Goal: Task Accomplishment & Management: Manage account settings

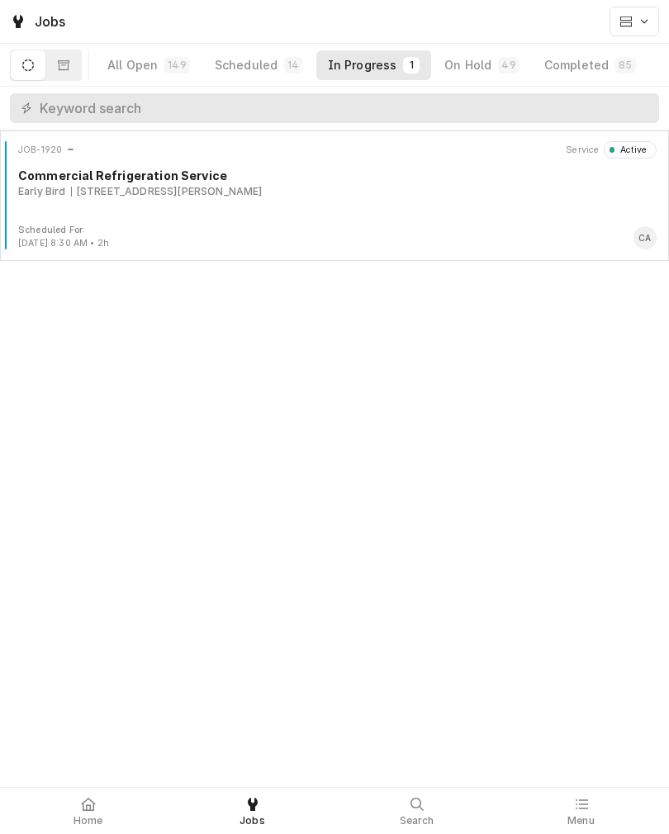
click at [532, 205] on div "JOB-1920 Service Active Commercial Refrigeration Service Early Bird 7775 Olson …" at bounding box center [335, 182] width 656 height 83
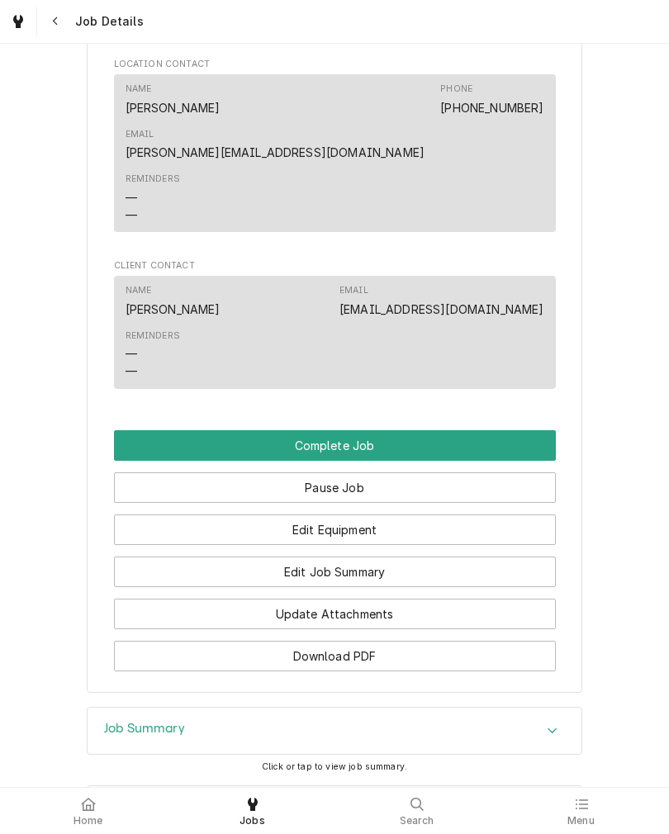
scroll to position [979, 0]
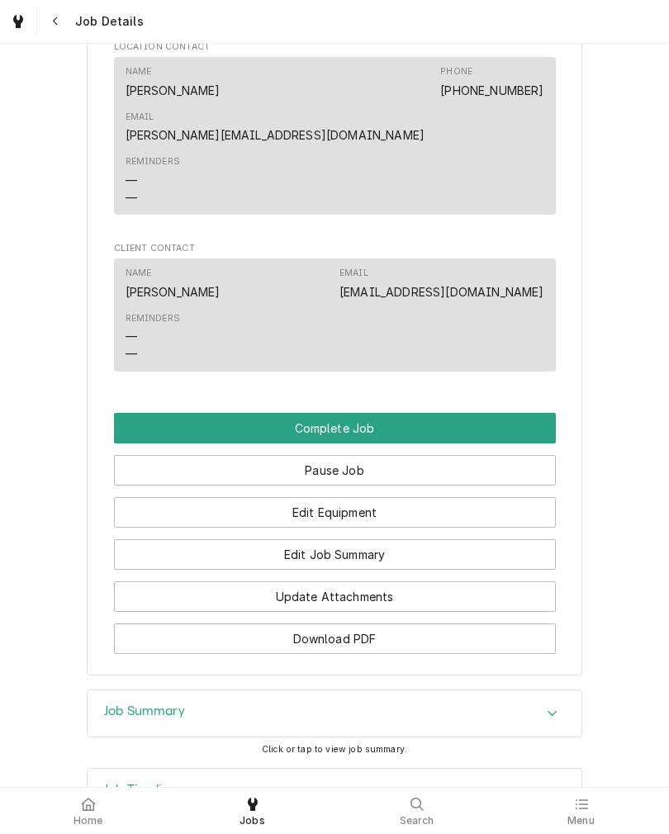
click at [504, 540] on button "Edit Job Summary" at bounding box center [335, 554] width 442 height 31
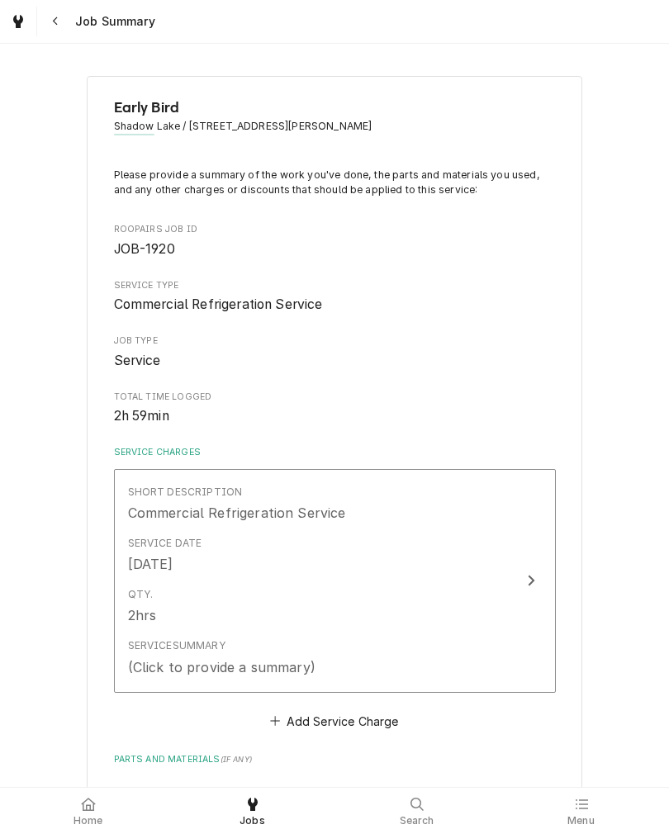
click at [531, 586] on icon "Update Line Item" at bounding box center [531, 580] width 8 height 13
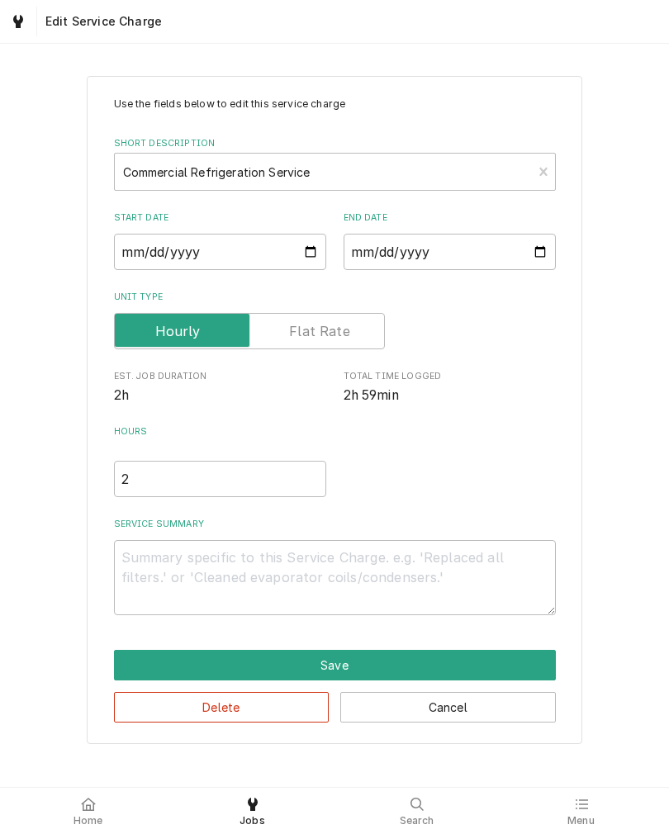
type textarea "x"
click at [146, 494] on input "2" at bounding box center [220, 479] width 212 height 36
type textarea "x"
type input "3"
click at [135, 576] on textarea "Service Summary" at bounding box center [335, 577] width 442 height 75
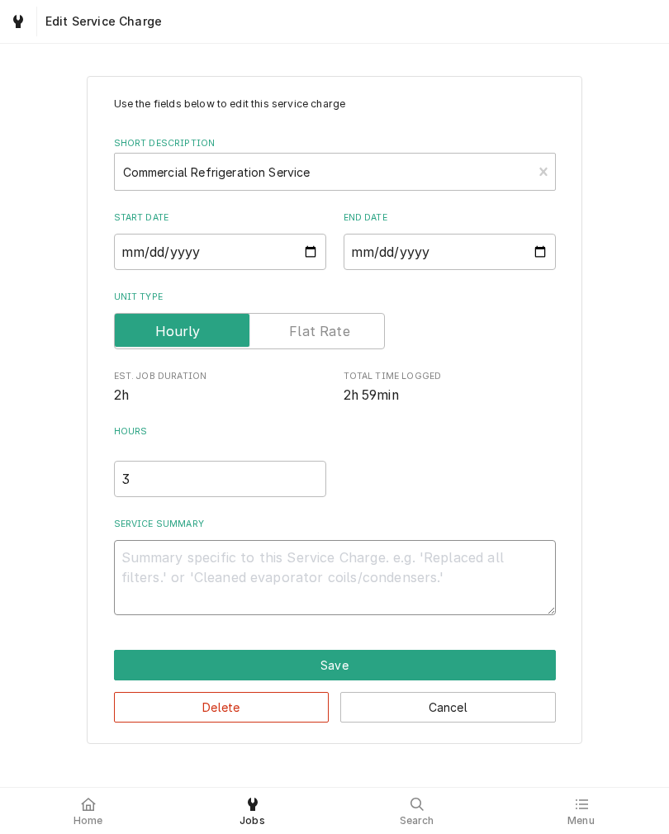
type textarea "x"
type textarea "E"
type textarea "x"
type textarea "Eg"
type textarea "x"
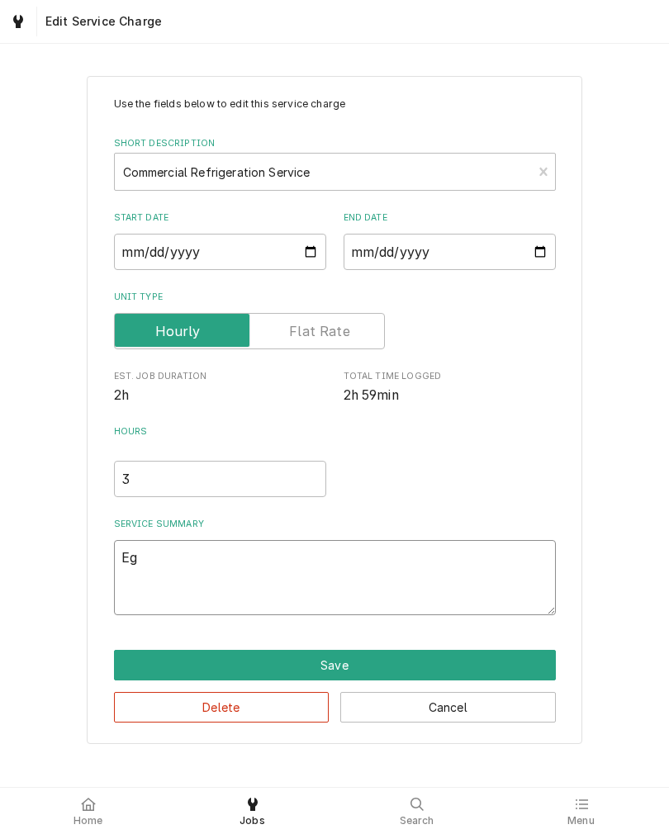
type textarea "Egg"
type textarea "x"
type textarea "Egg"
type textarea "x"
type textarea "Egg c"
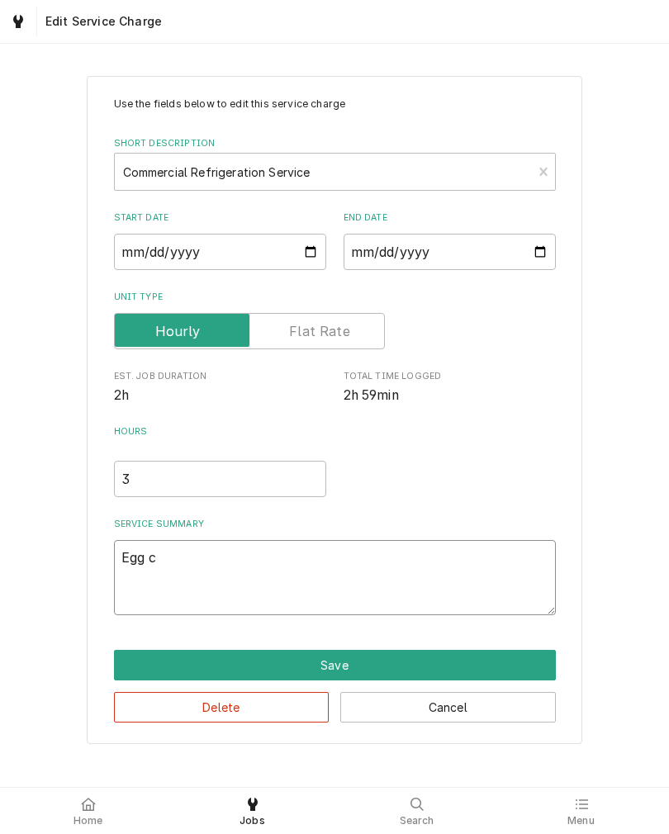
type textarea "x"
type textarea "Egg co"
type textarea "x"
type textarea "Egg coo"
type textarea "x"
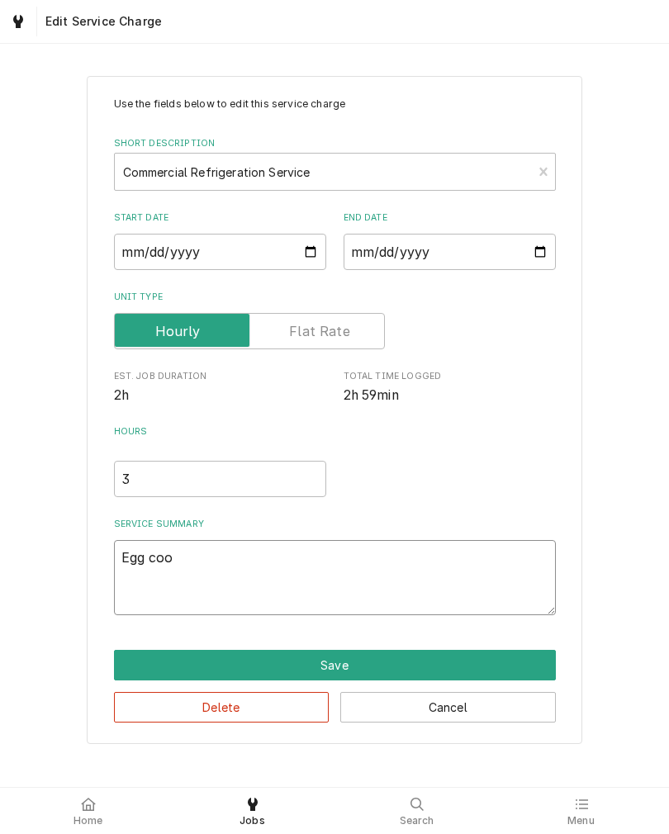
type textarea "Egg cool"
type textarea "x"
type textarea "Egg coole"
type textarea "x"
type textarea "Egg cooler"
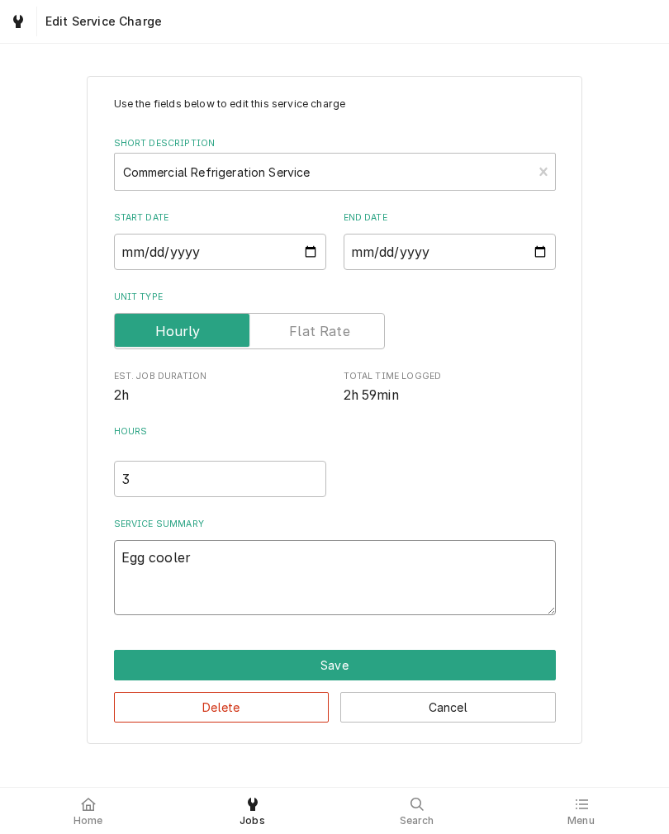
type textarea "x"
type textarea "Egg cooler"
type textarea "x"
type textarea "Egg cooler n"
type textarea "x"
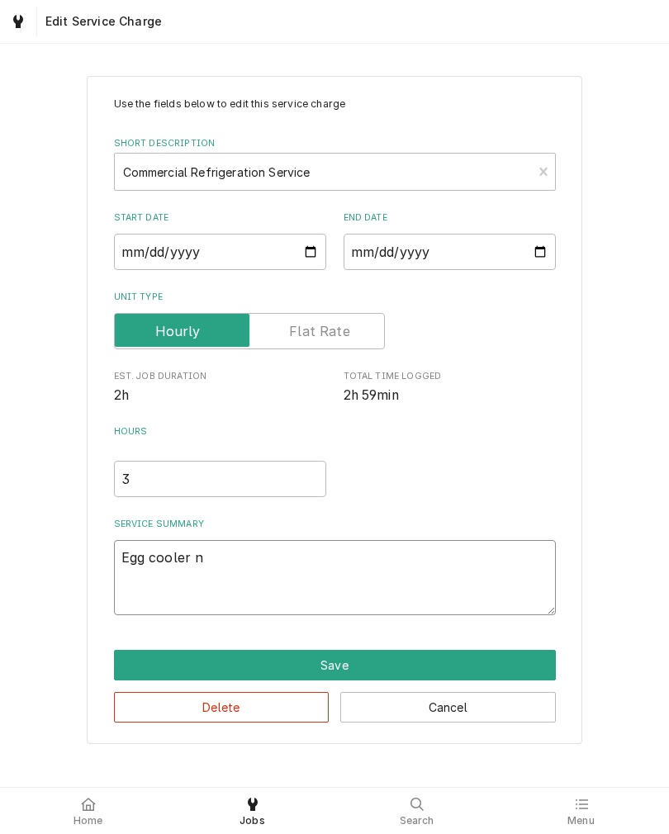
type textarea "Egg cooler no"
type textarea "x"
type textarea "Egg cooler not"
type textarea "x"
type textarea "Egg cooler not"
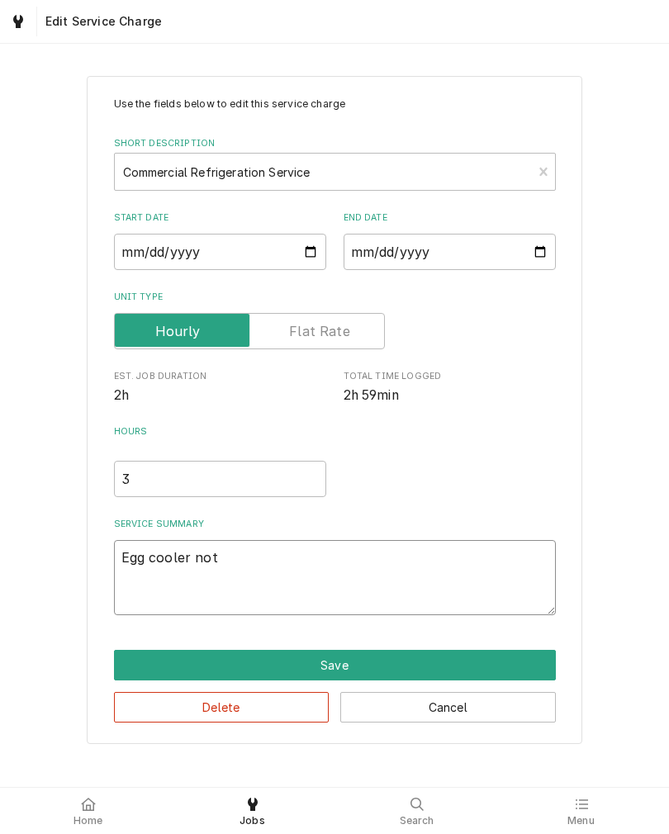
type textarea "x"
type textarea "Egg cooler not"
type textarea "x"
type textarea "Egg cooler no"
type textarea "x"
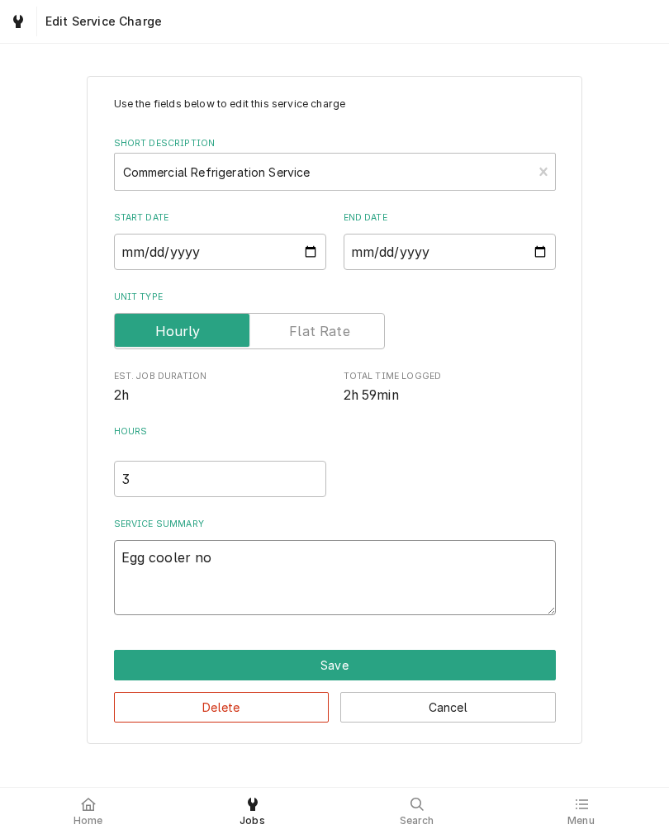
type textarea "Egg cooler n"
type textarea "x"
type textarea "Egg cooler"
type textarea "x"
type textarea "Egg cooler w"
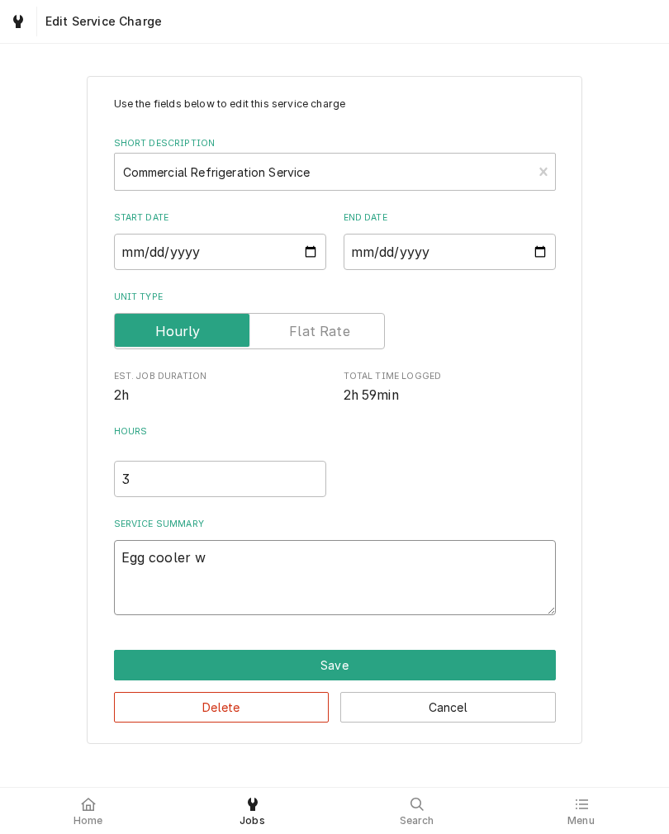
type textarea "x"
type textarea "Egg cooler wo"
type textarea "x"
type textarea "Egg cooler won"
type textarea "x"
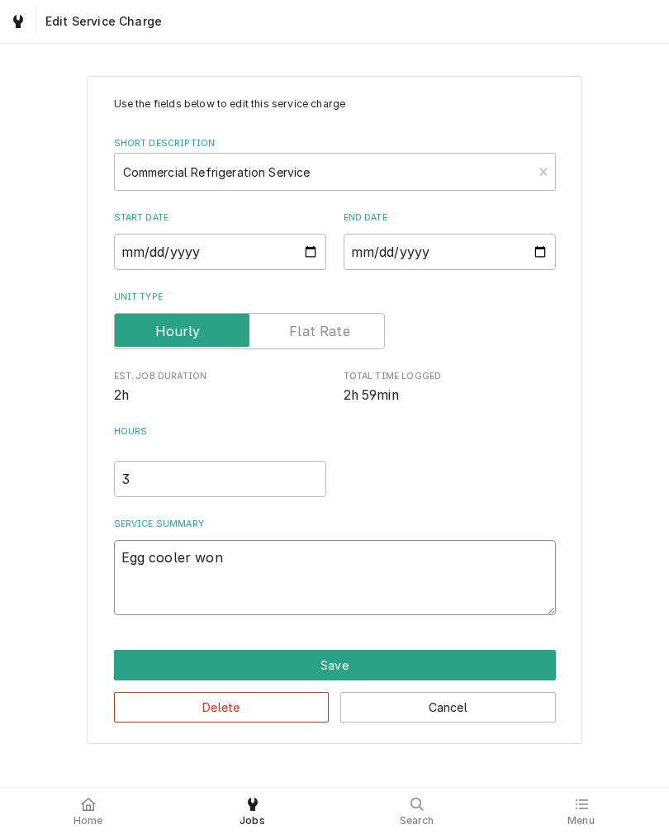
type textarea "Egg cooler wont"
type textarea "x"
type textarea "Egg cooler won’t"
type textarea "x"
type textarea "Egg cooler won’t"
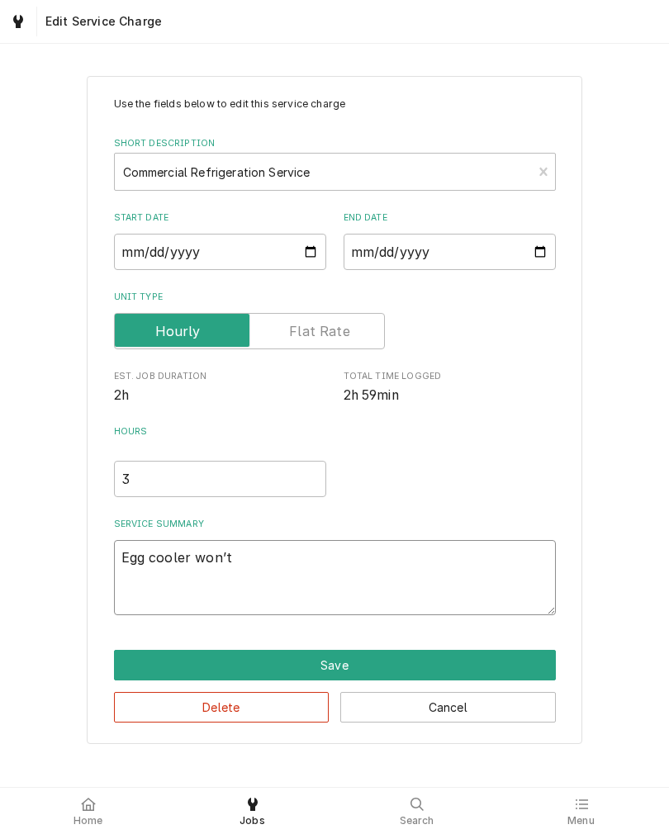
type textarea "x"
type textarea "Egg cooler won’t t"
type textarea "x"
type textarea "Egg cooler won’t tu"
type textarea "x"
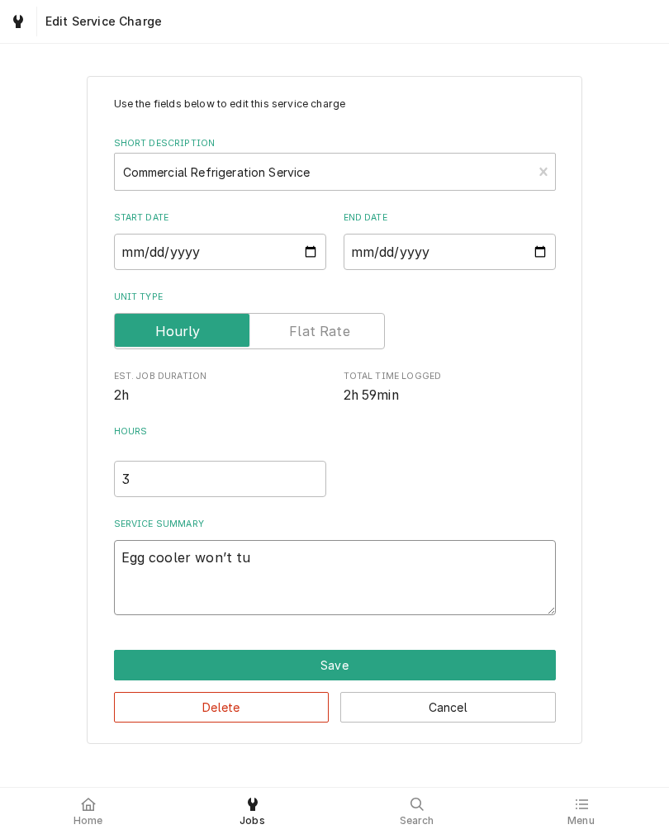
type textarea "Egg cooler won’t tur"
type textarea "x"
type textarea "Egg cooler won’t turn"
type textarea "x"
type textarea "Egg cooler won’t turn"
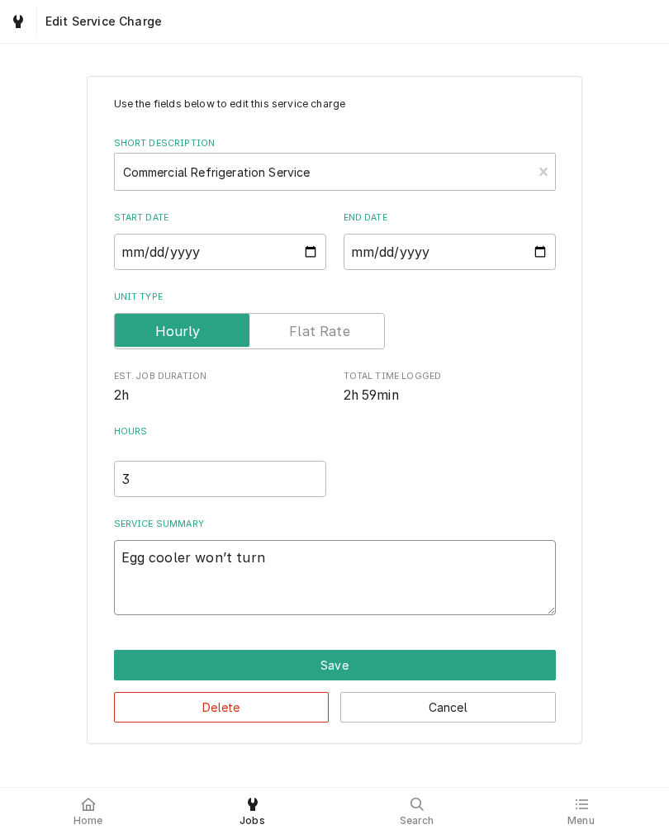
type textarea "x"
type textarea "Egg cooler won’t turn o"
type textarea "x"
type textarea "Egg cooler won’t turn on"
type textarea "x"
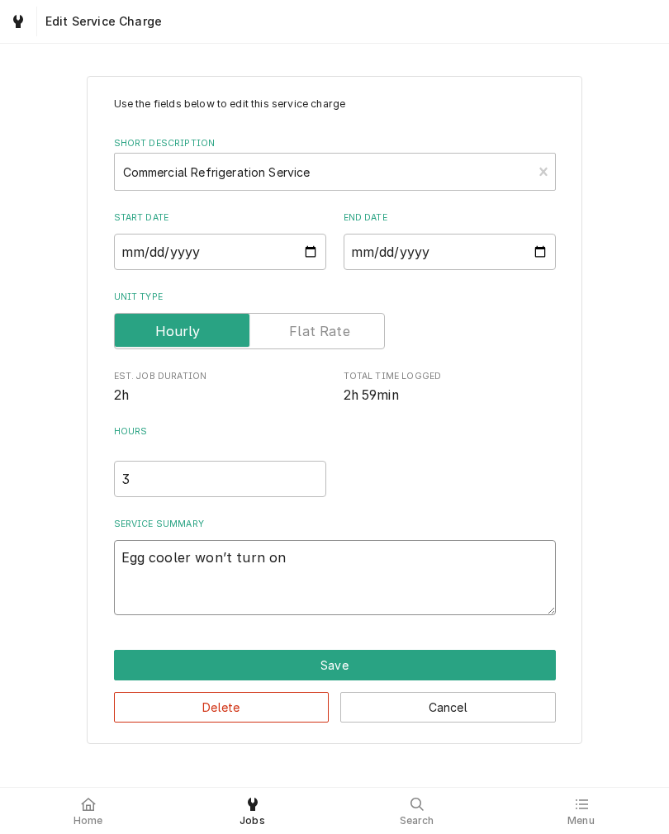
type textarea "Egg cooler won’t turn on."
type textarea "x"
type textarea "Egg cooler won’t turn on."
type textarea "x"
type textarea "Egg cooler won’t turn on. F"
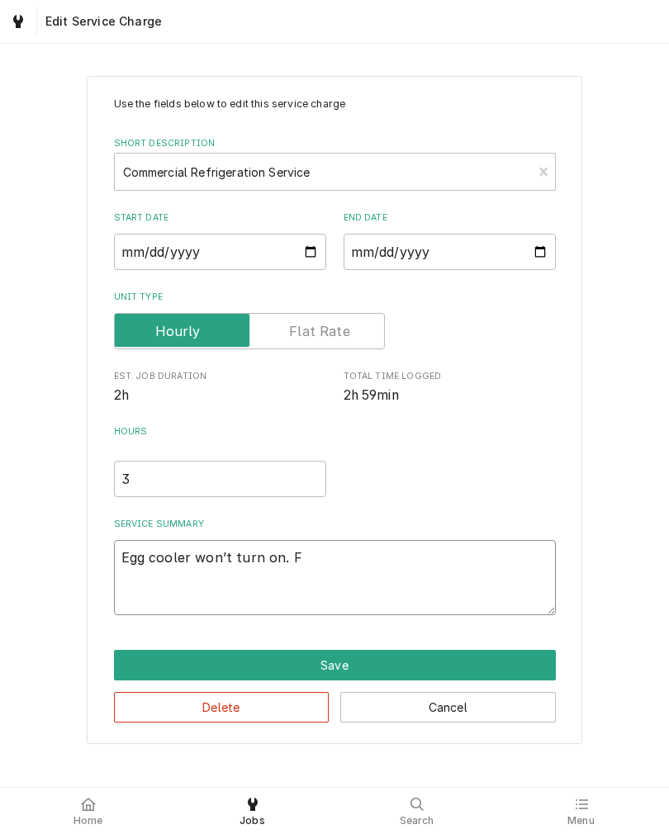
type textarea "x"
type textarea "Egg cooler won’t turn on. Fo"
type textarea "x"
type textarea "Egg cooler won’t turn on. Fou"
type textarea "x"
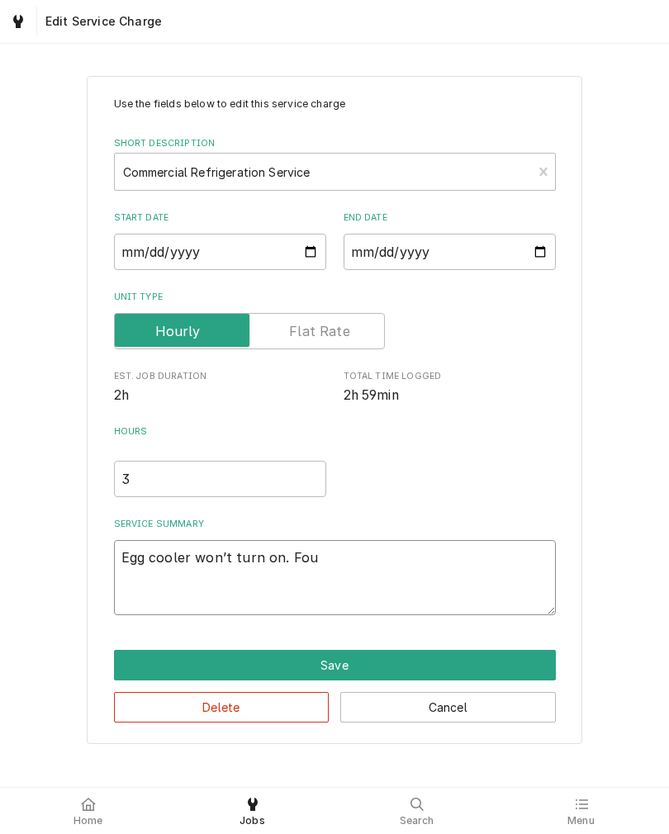
type textarea "Egg cooler won’t turn on. Foun"
type textarea "x"
type textarea "Egg cooler won’t turn on. Found"
type textarea "x"
type textarea "Egg cooler won’t turn on. Found"
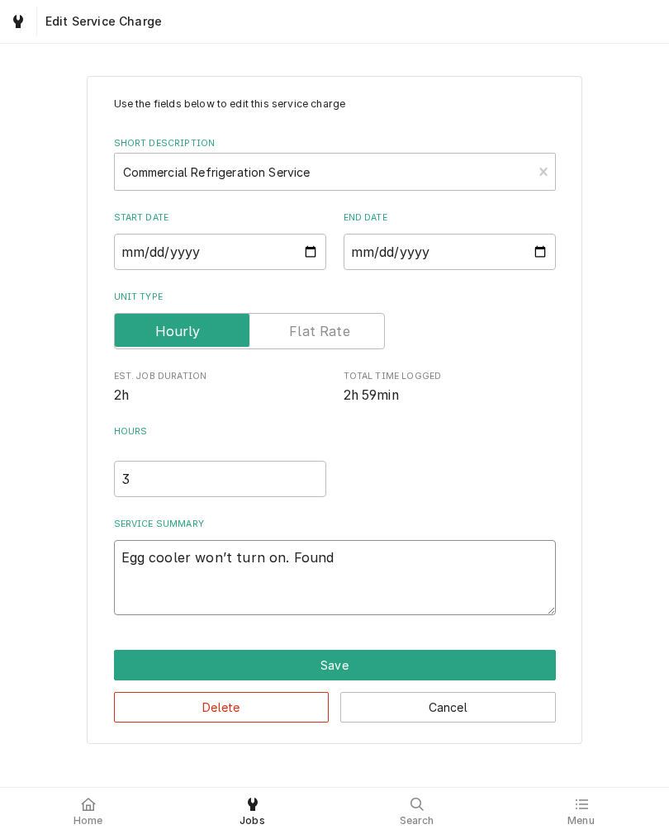
type textarea "x"
type textarea "Egg cooler won’t turn on. Found c"
type textarea "x"
type textarea "Egg cooler won’t turn on. Found co"
type textarea "x"
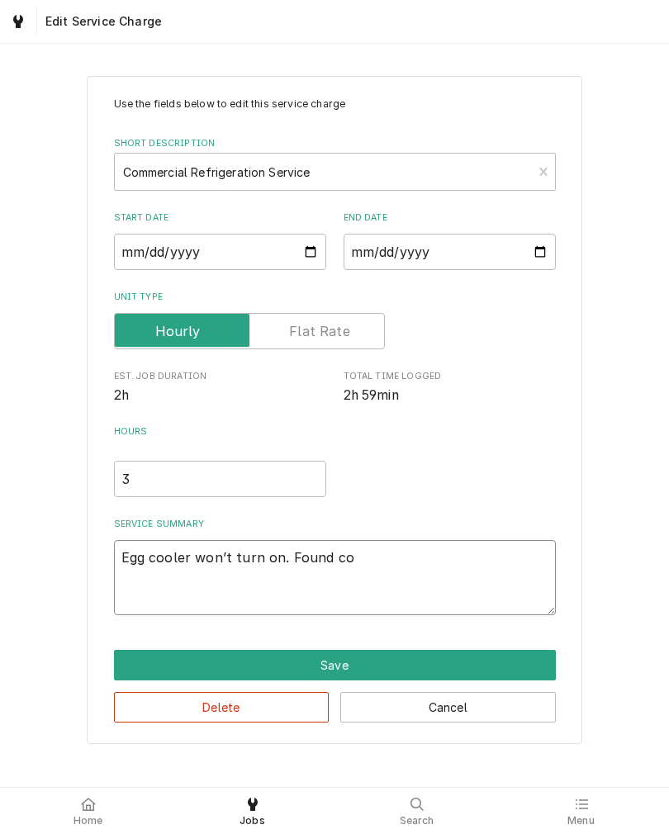
type textarea "Egg cooler won’t turn on. Found con"
type textarea "x"
type textarea "Egg cooler won’t turn on. Found cont"
type textarea "x"
type textarea "Egg cooler won’t turn on. Found contr"
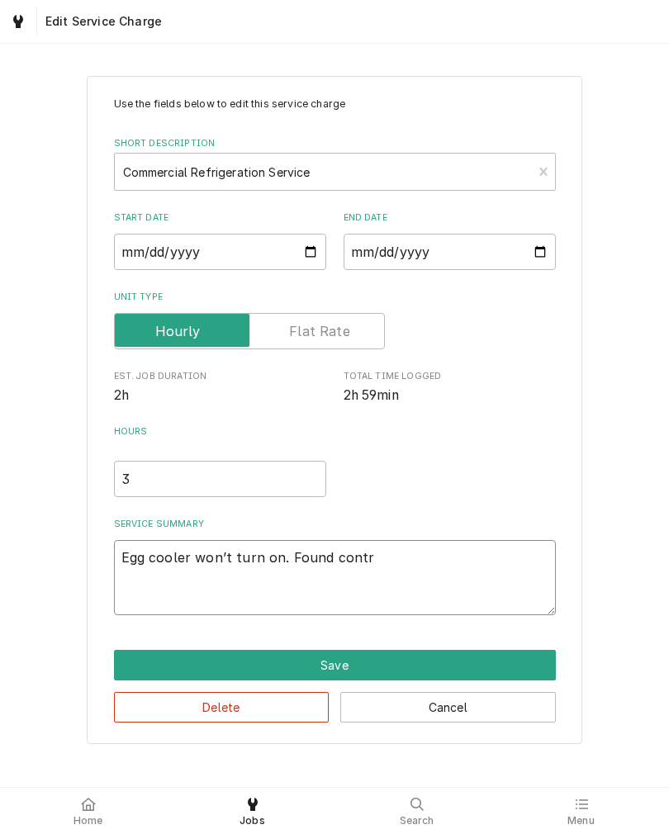
type textarea "x"
type textarea "Egg cooler won’t turn on. Found contro"
type textarea "x"
type textarea "Egg cooler won’t turn on. Found control"
type textarea "x"
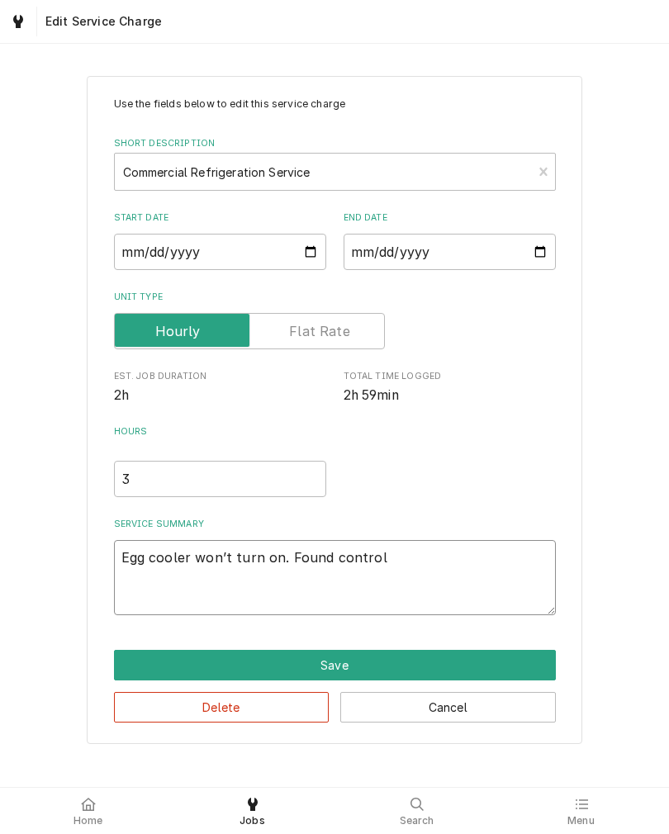
type textarea "Egg cooler won’t turn on. Found controll"
type textarea "x"
type textarea "Egg cooler won’t turn on. Found controlle"
type textarea "x"
type textarea "Egg cooler won’t turn on. Found controller"
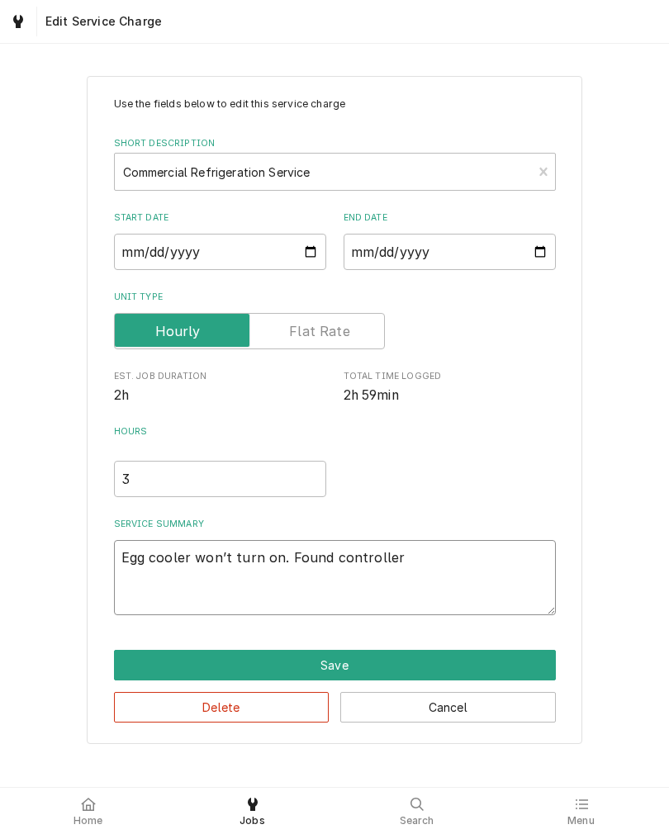
type textarea "x"
type textarea "Egg cooler won’t turn on. Found controller"
type textarea "x"
type textarea "Egg cooler won’t turn on. Found controller d"
type textarea "x"
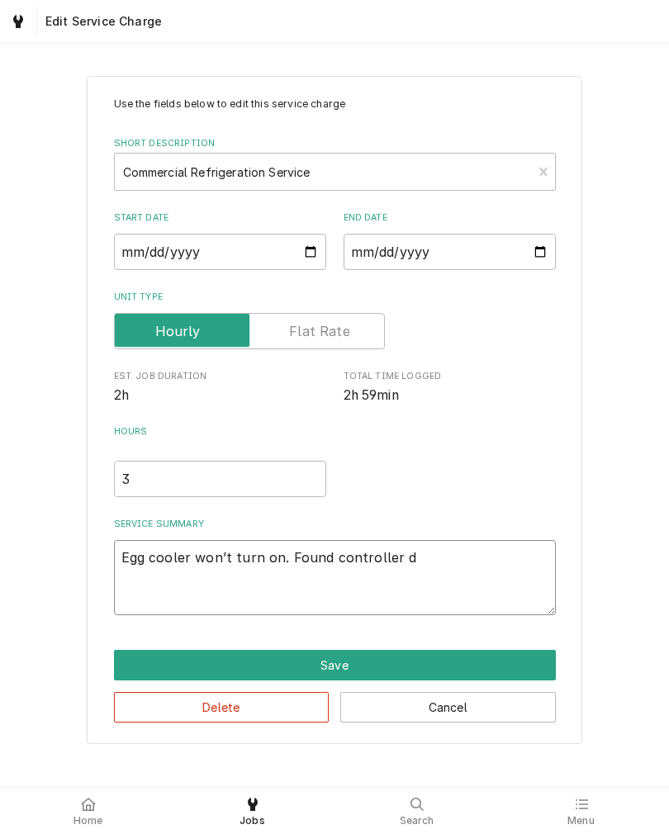
type textarea "Egg cooler won’t turn on. Found controller de"
type textarea "x"
type textarea "Egg cooler won’t turn on. Found controller dea"
type textarea "x"
type textarea "Egg cooler won’t turn on. Found controller dead"
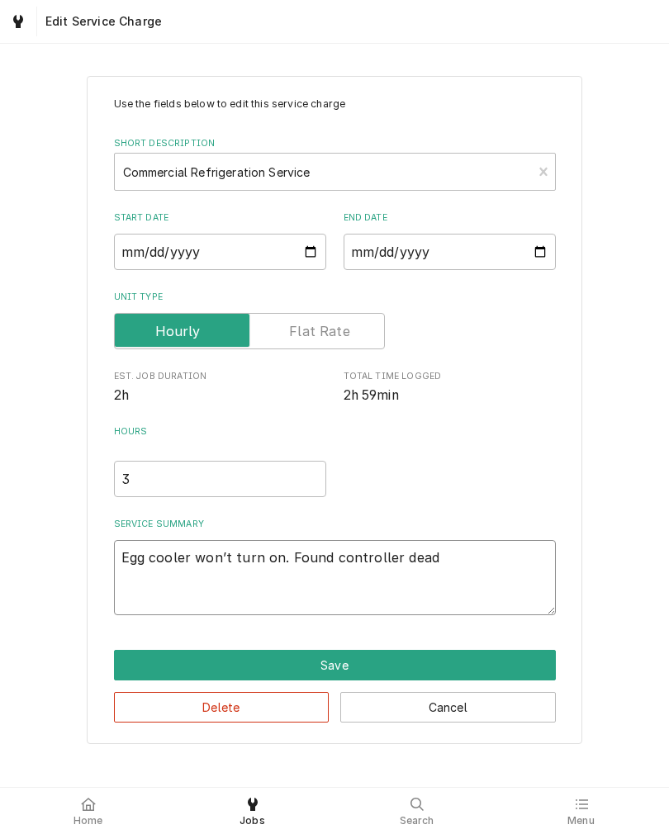
type textarea "x"
type textarea "Egg cooler won’t turn on. Found controller dea"
type textarea "x"
type textarea "Egg cooler won’t turn on. Found controller de"
type textarea "x"
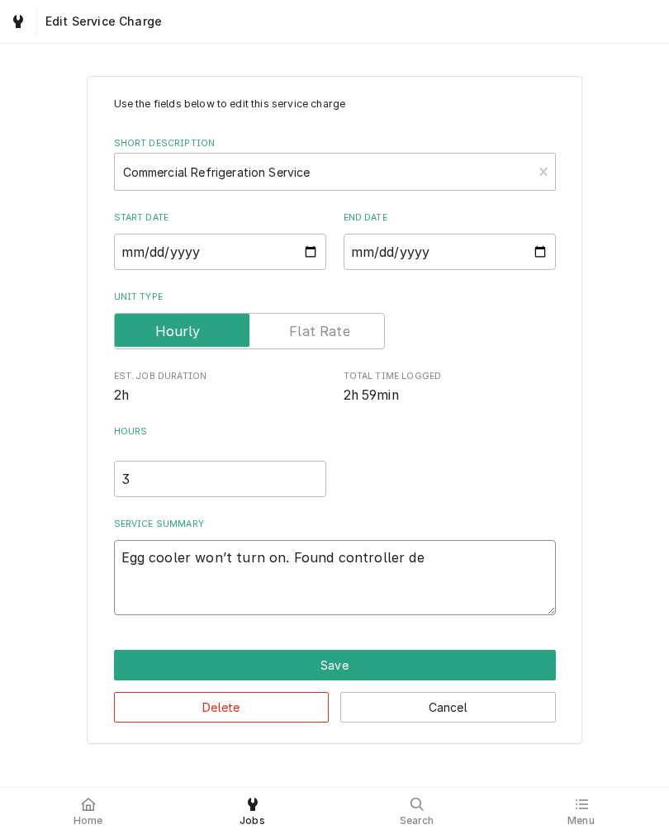
type textarea "Egg cooler won’t turn on. Found controller d"
type textarea "x"
type textarea "Egg cooler won’t turn on. Found controller"
type textarea "x"
type textarea "Egg cooler won’t turn on. Found controller"
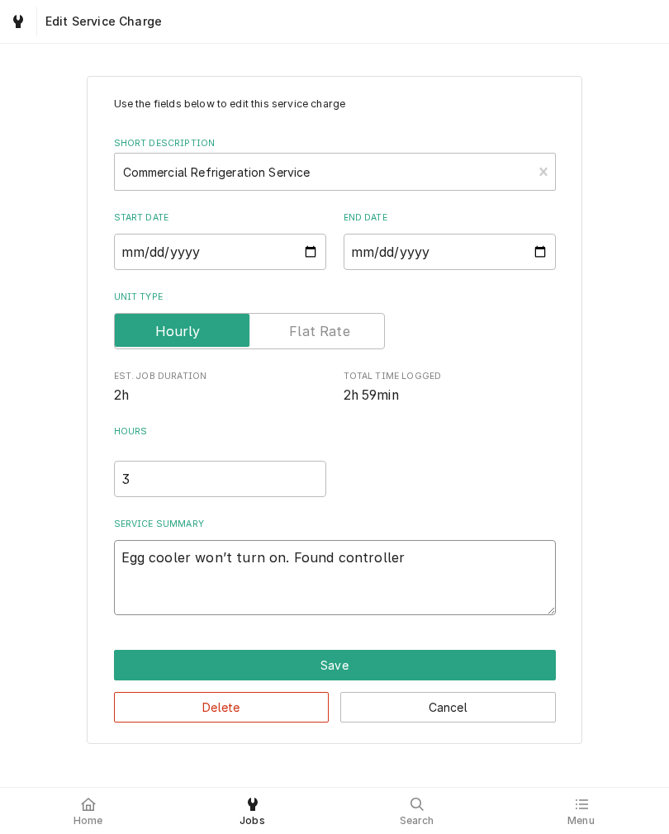
type textarea "x"
type textarea "Egg cooler won’t turn on. Found controlle"
type textarea "x"
type textarea "Egg cooler won’t turn on. Found controll"
type textarea "x"
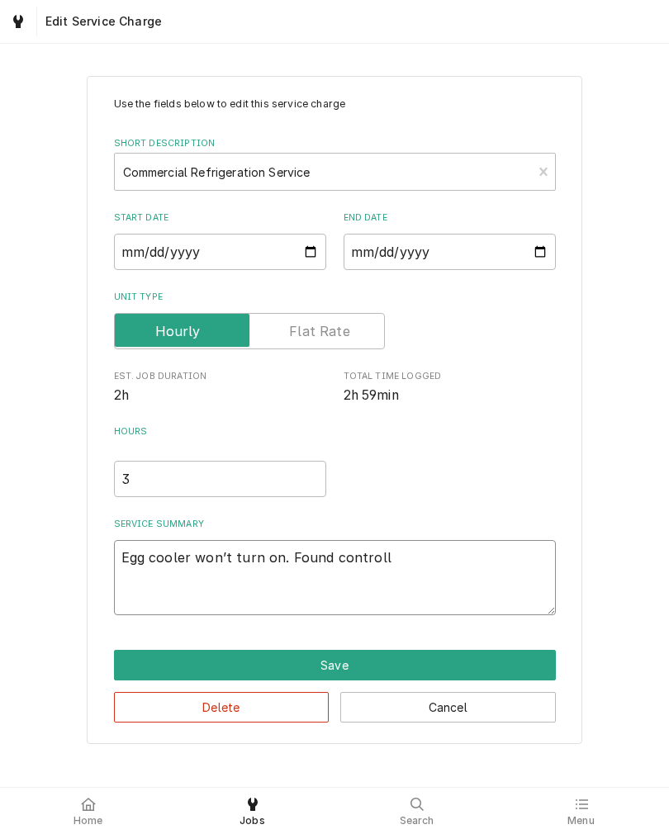
type textarea "Egg cooler won’t turn on. Found control"
type textarea "x"
type textarea "Egg cooler won’t turn on. Found contro"
type textarea "x"
type textarea "Egg cooler won’t turn on. Found contr"
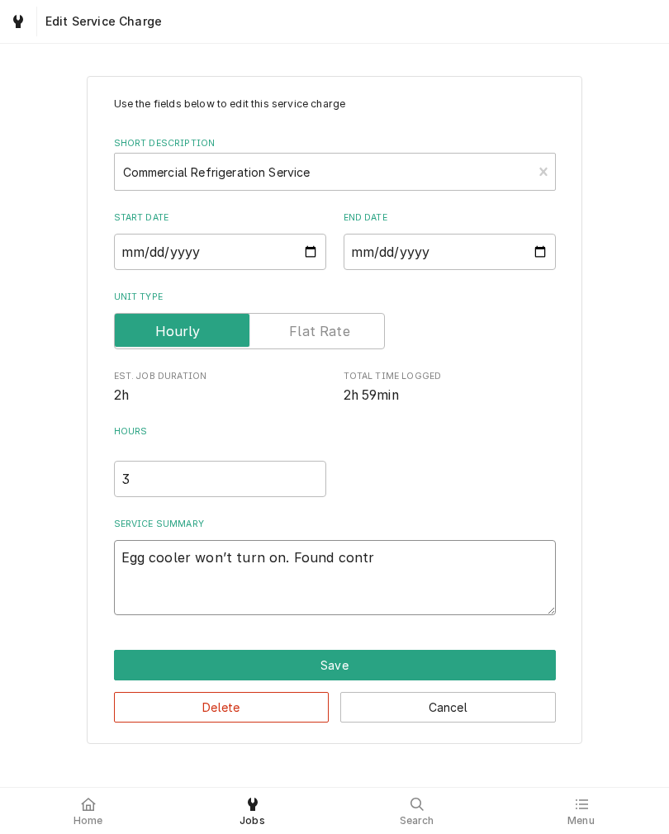
type textarea "x"
type textarea "Egg cooler won’t turn on. Found cont"
type textarea "x"
type textarea "Egg cooler won’t turn on. Found con"
type textarea "x"
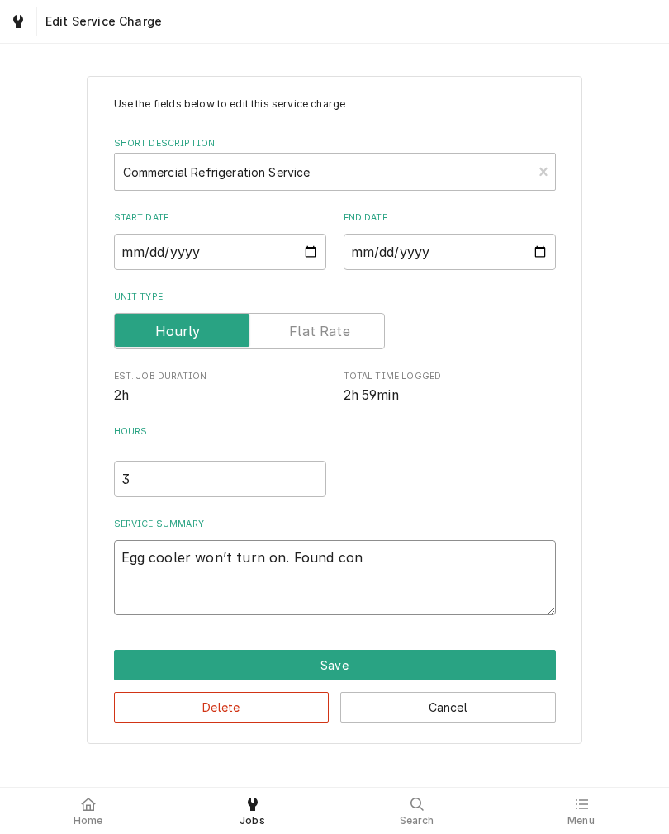
type textarea "Egg cooler won’t turn on. Found co"
type textarea "x"
type textarea "Egg cooler won’t turn on. Found c"
type textarea "x"
type textarea "Egg cooler won’t turn on. Found"
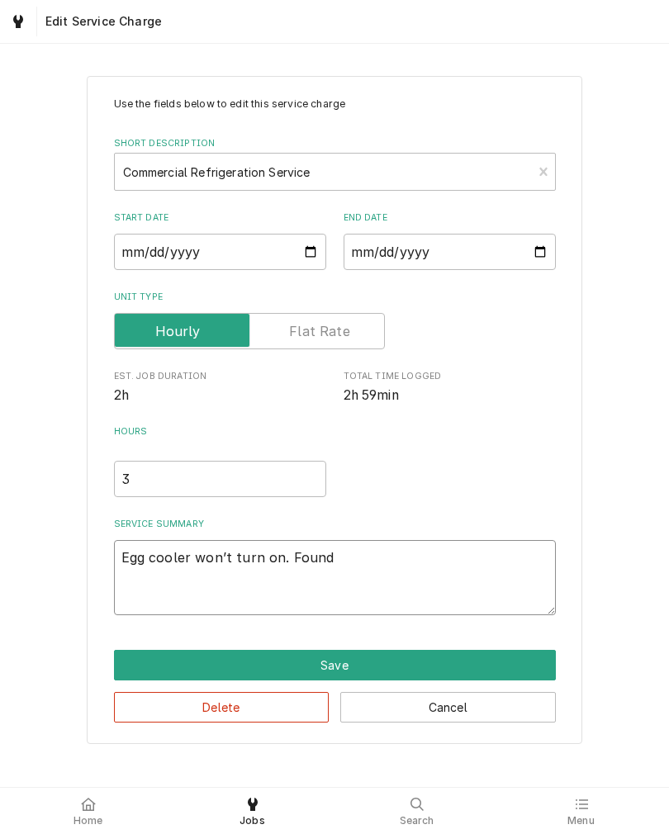
type textarea "x"
type textarea "Egg cooler won’t turn on. Found d"
type textarea "x"
type textarea "Egg cooler won’t turn on. Found de"
type textarea "x"
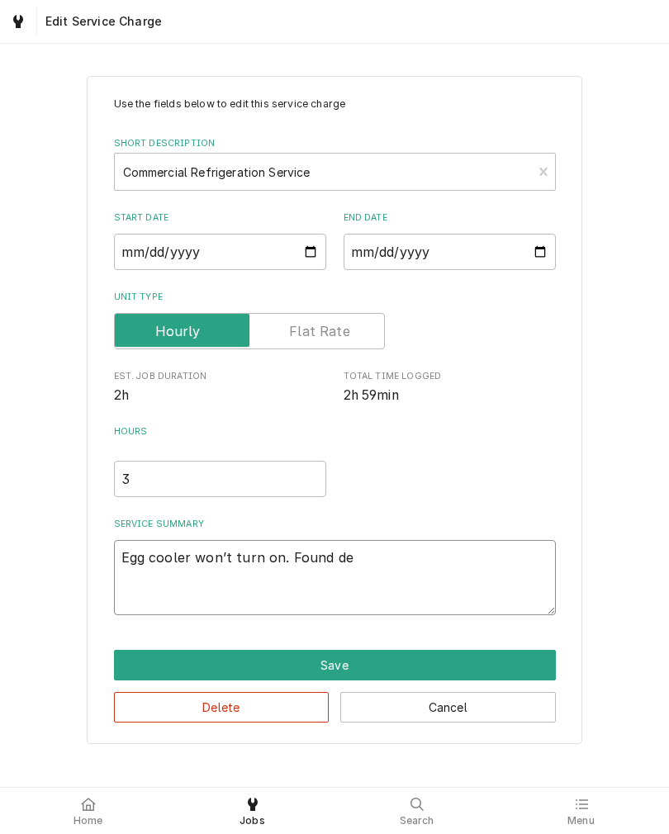
type textarea "Egg cooler won’t turn on. Found dea"
type textarea "x"
type textarea "Egg cooler won’t turn on. Found dead"
type textarea "x"
type textarea "Egg cooler won’t turn on. Found dead"
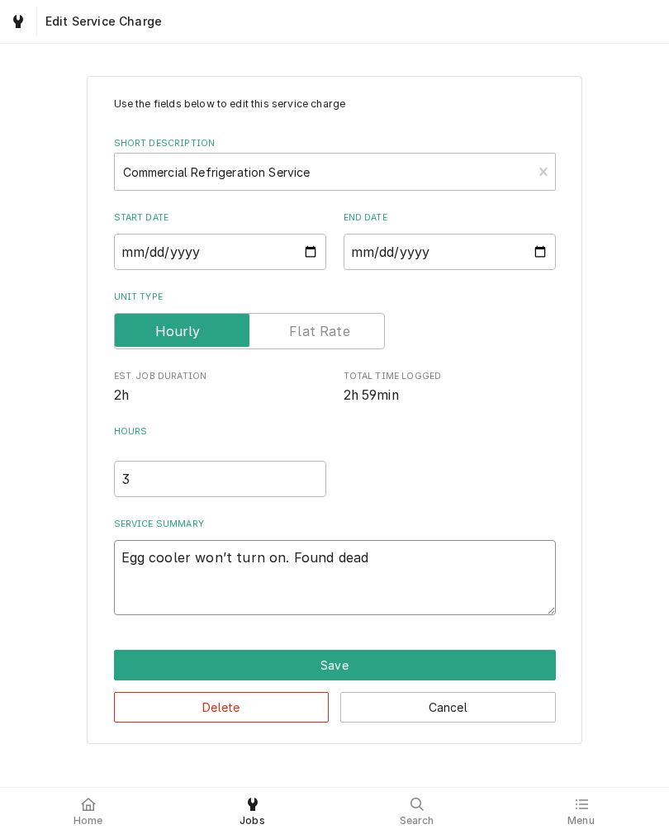
type textarea "x"
type textarea "Egg cooler won’t turn on. Found dead c"
type textarea "x"
type textarea "Egg cooler won’t turn on. Found dead co"
type textarea "x"
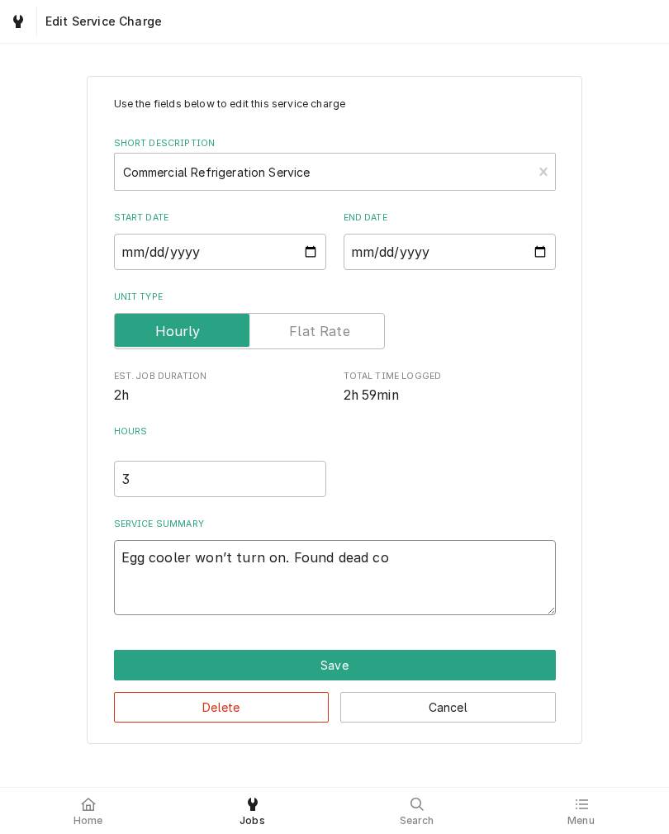
type textarea "Egg cooler won’t turn on. Found dead con"
type textarea "x"
type textarea "Egg cooler won’t turn on. Found dead cont"
type textarea "x"
type textarea "Egg cooler won’t turn on. Found dead contr"
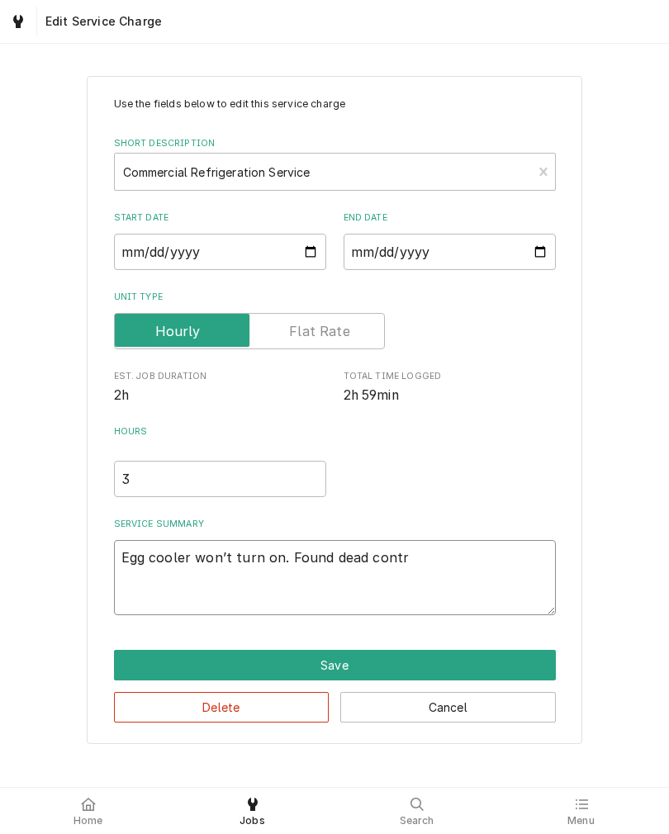
type textarea "x"
type textarea "Egg cooler won’t turn on. Found dead contro"
type textarea "x"
type textarea "Egg cooler won’t turn on. Found dead control"
type textarea "x"
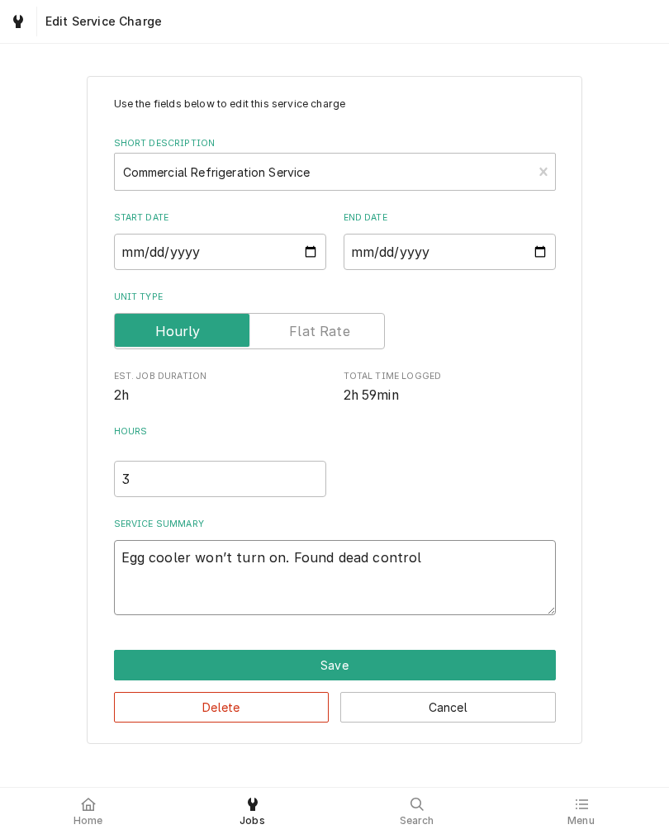
type textarea "Egg cooler won’t turn on. Found dead controll"
type textarea "x"
type textarea "Egg cooler won’t turn on. Found dead controlle"
type textarea "x"
type textarea "Egg cooler won’t turn on. Found dead controller"
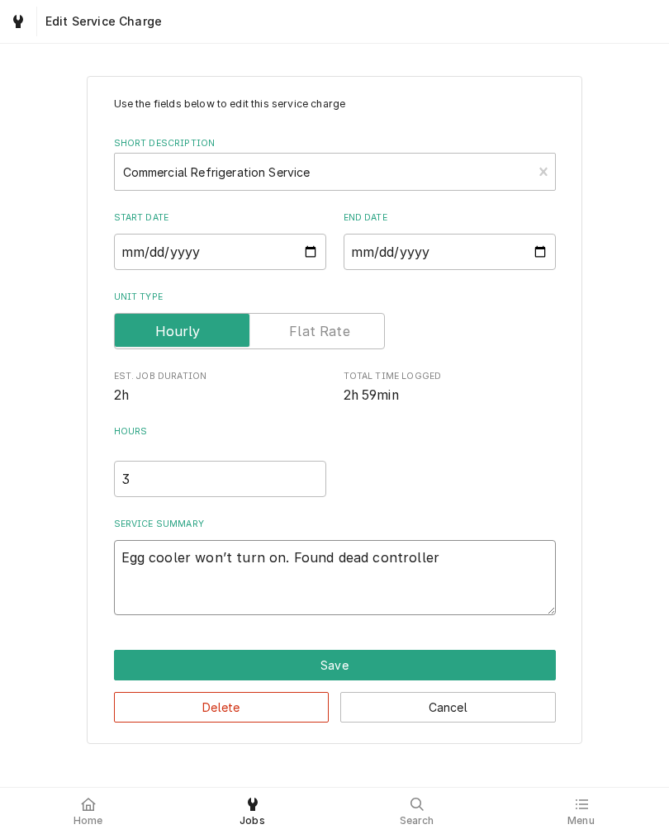
type textarea "x"
type textarea "Egg cooler won’t turn on. Found dead controller."
type textarea "x"
type textarea "Egg cooler won’t turn on. Found dead controller."
type textarea "x"
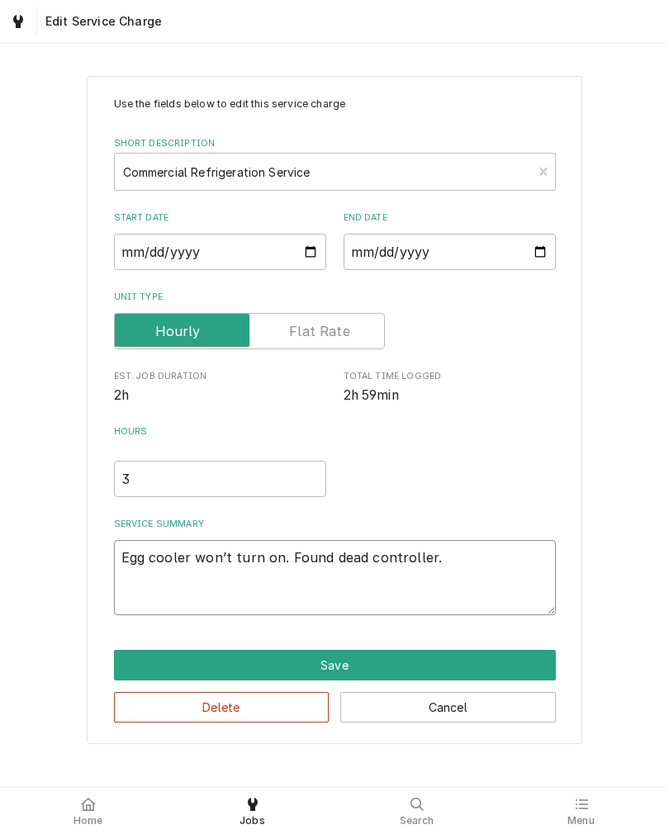
type textarea "Egg cooler won’t turn on. Found dead controller. P"
type textarea "x"
type textarea "Egg cooler won’t turn on. Found dead controller. Pi"
type textarea "x"
type textarea "Egg cooler won’t turn on. Found dead controller. Pic"
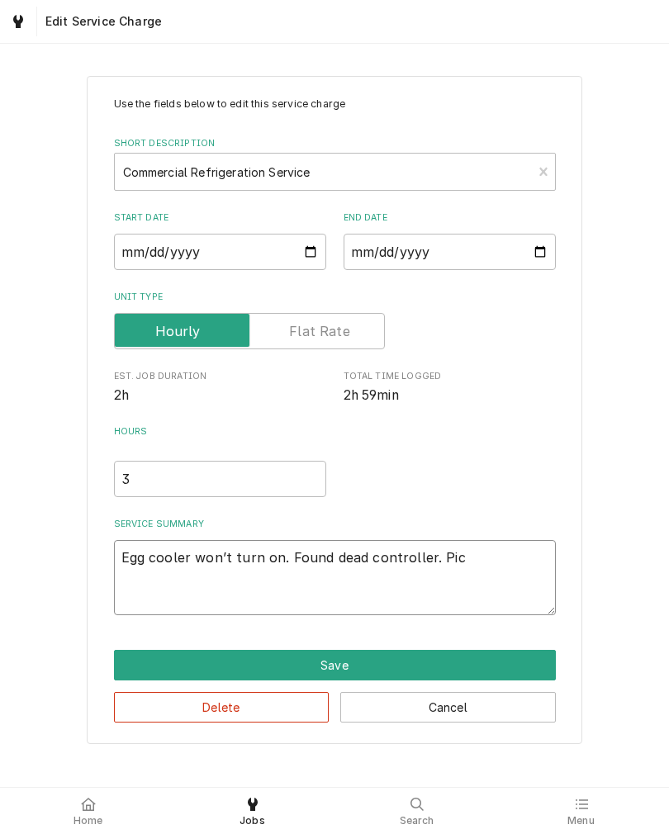
type textarea "x"
type textarea "Egg cooler won’t turn on. Found dead controller. Pick"
type textarea "x"
type textarea "Egg cooler won’t turn on. Found dead controller. Picke"
type textarea "x"
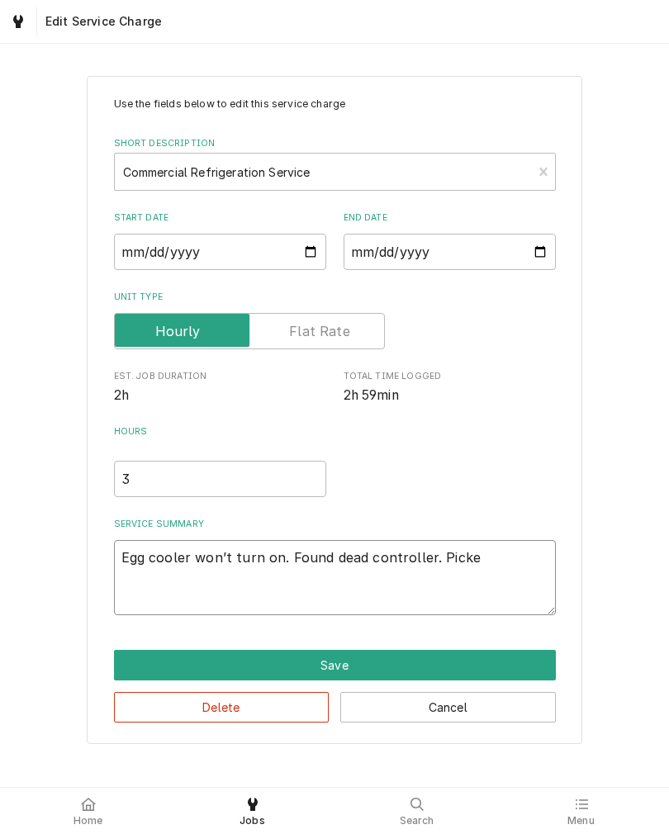
type textarea "Egg cooler won’t turn on. Found dead controller. Picked"
type textarea "x"
type textarea "Egg cooler won’t turn on. Found dead controller. Picked"
type textarea "x"
type textarea "Egg cooler won’t turn on. Found dead controller. Picked u"
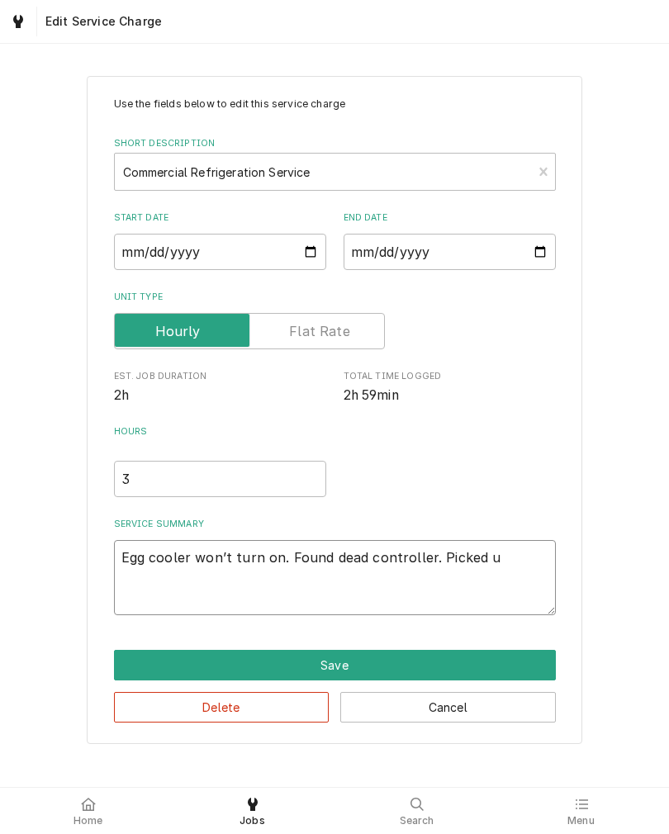
type textarea "x"
type textarea "Egg cooler won’t turn on. Found dead controller. Picked up"
type textarea "x"
type textarea "Egg cooler won’t turn on. Found dead controller. Picked up"
type textarea "x"
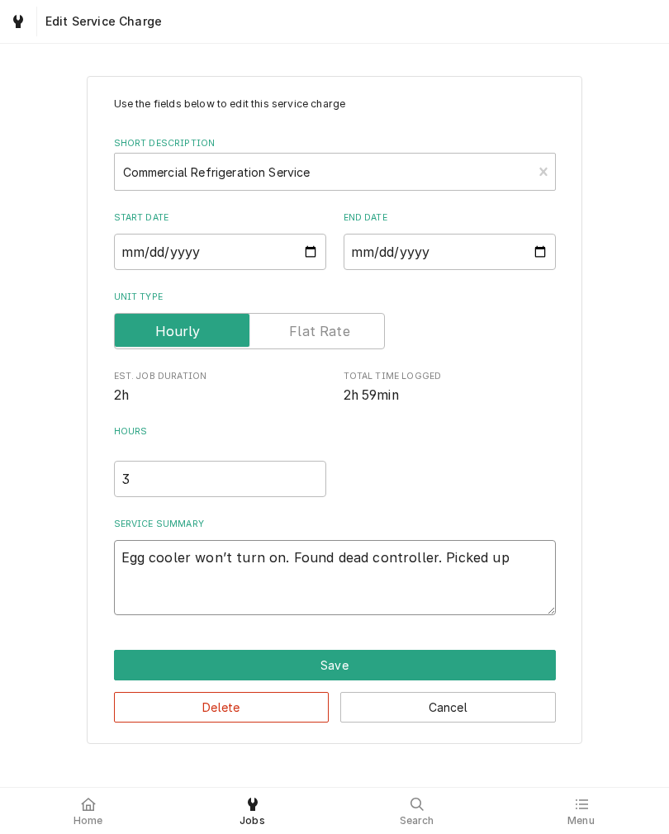
type textarea "Egg cooler won’t turn on. Found dead controller. Picked up"
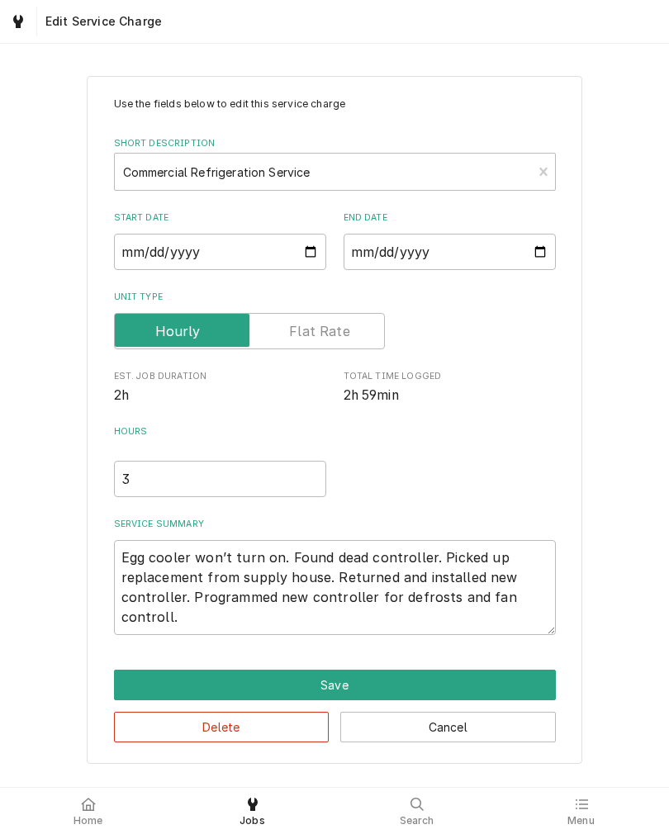
click at [76, 665] on div "Use the fields below to edit this service charge Short Description Commercial R…" at bounding box center [334, 419] width 669 height 717
click at [141, 624] on textarea "Egg cooler won’t turn on. Found dead controller. Picked up replacement from sup…" at bounding box center [335, 587] width 442 height 95
click at [136, 622] on textarea "Egg cooler won’t turn on. Found dead controller. Picked up replacement from sup…" at bounding box center [335, 587] width 442 height 95
click at [534, 620] on textarea "Egg cooler won’t turn on. Found dead controller. Picked up replacement from sup…" at bounding box center [335, 587] width 442 height 95
click at [126, 677] on button "Save" at bounding box center [335, 685] width 442 height 31
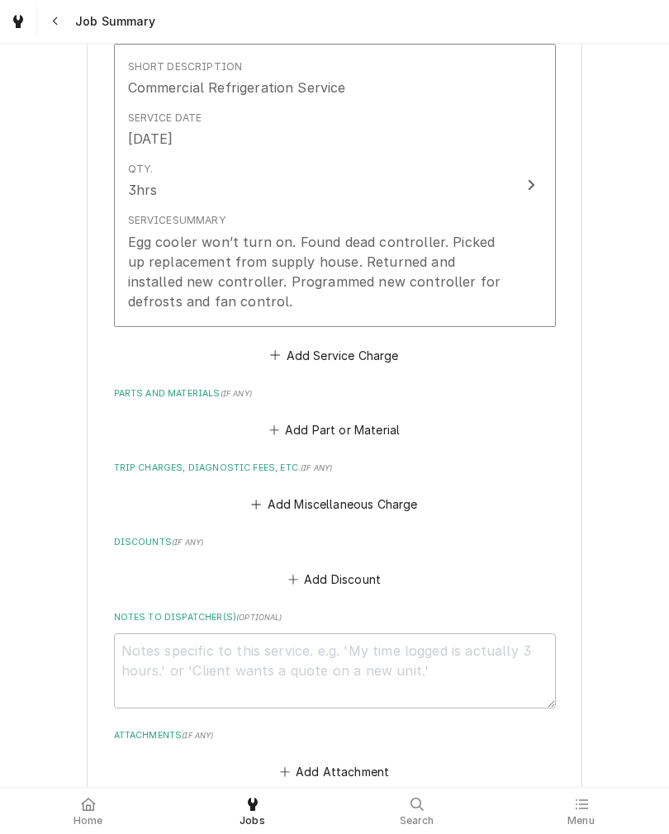
scroll to position [424, 0]
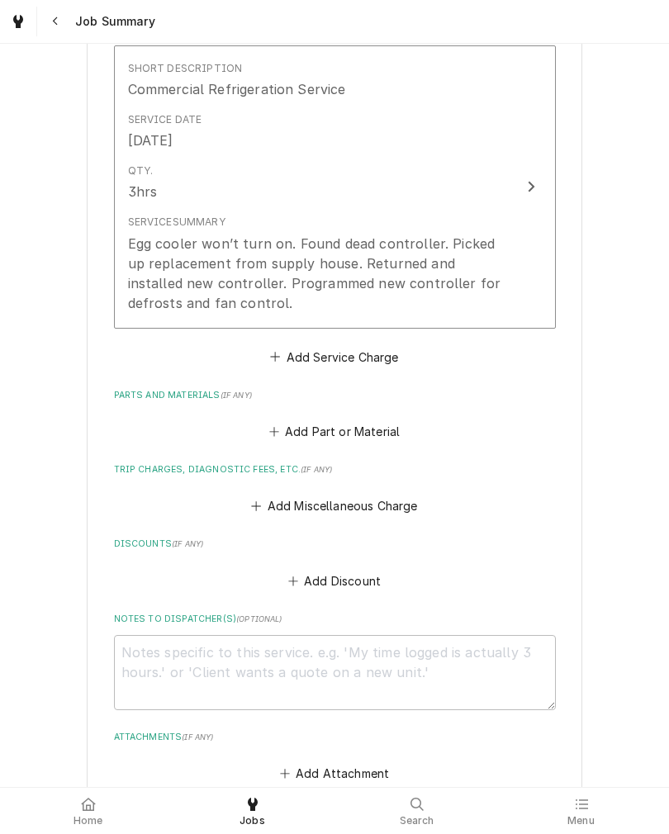
click at [382, 431] on button "Add Part or Material" at bounding box center [334, 431] width 136 height 23
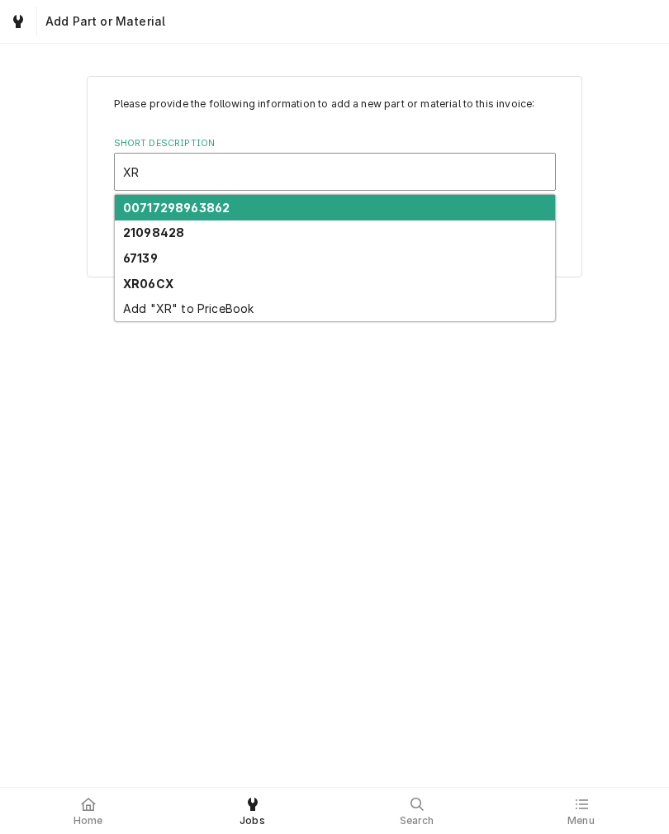
click at [137, 285] on strong "XR06CX" at bounding box center [148, 284] width 50 height 14
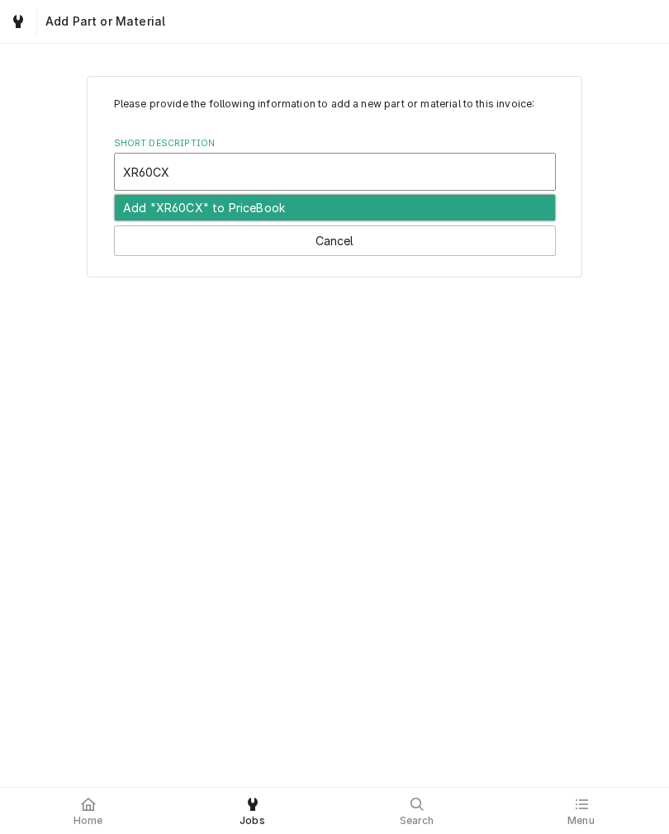
click at [145, 208] on div "Add "XR60CX" to PriceBook" at bounding box center [335, 208] width 440 height 26
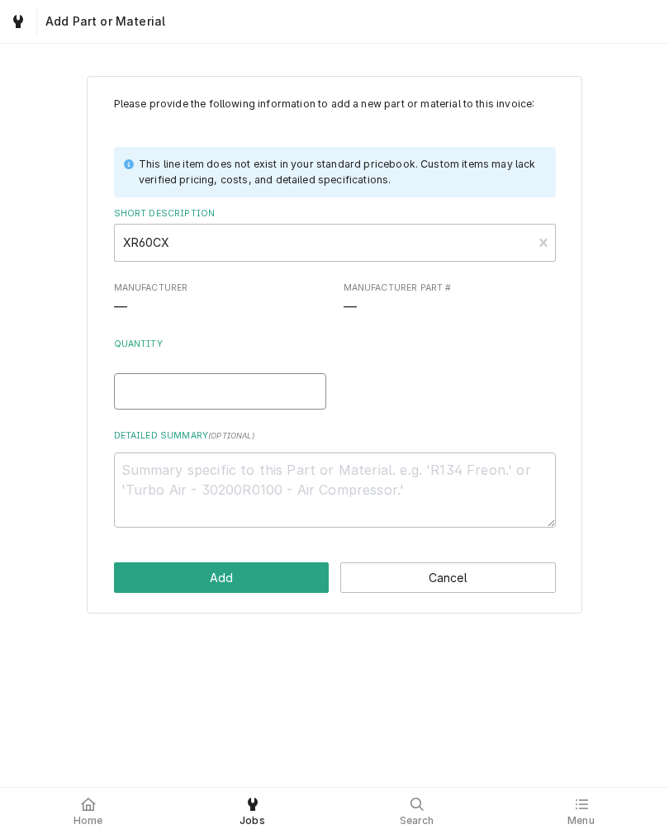
click at [135, 377] on input "Quantity" at bounding box center [220, 391] width 212 height 36
click at [148, 496] on textarea "Detailed Summary ( optional )" at bounding box center [335, 490] width 442 height 75
click at [513, 483] on textarea "Dixel Universal" at bounding box center [335, 490] width 442 height 75
click at [152, 469] on textarea "Dixel Universal" at bounding box center [335, 490] width 442 height 75
click at [512, 479] on textarea "Dixel Universal" at bounding box center [335, 490] width 442 height 75
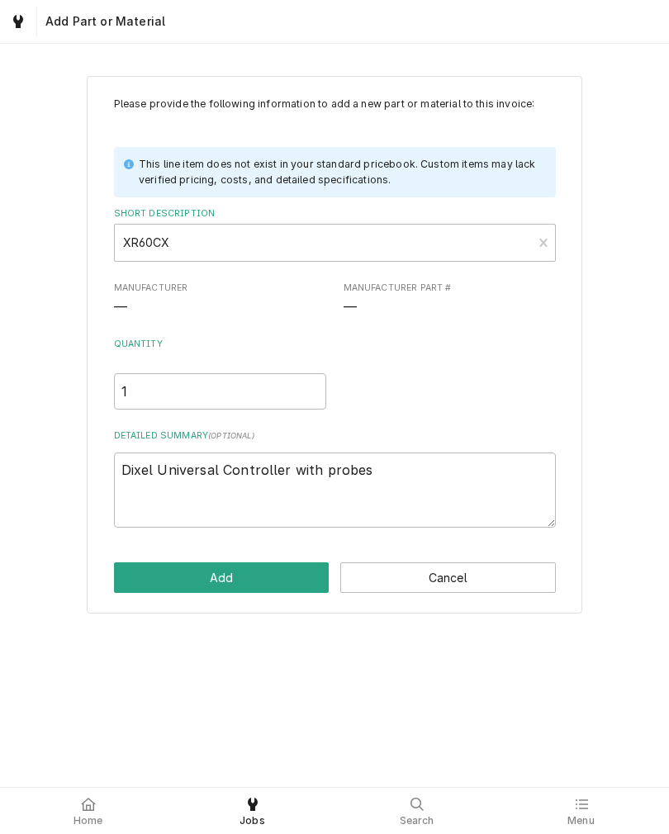
click at [624, 446] on div "Please provide the following information to add a new part or material to this …" at bounding box center [334, 344] width 669 height 567
click at [138, 578] on button "Add" at bounding box center [222, 578] width 216 height 31
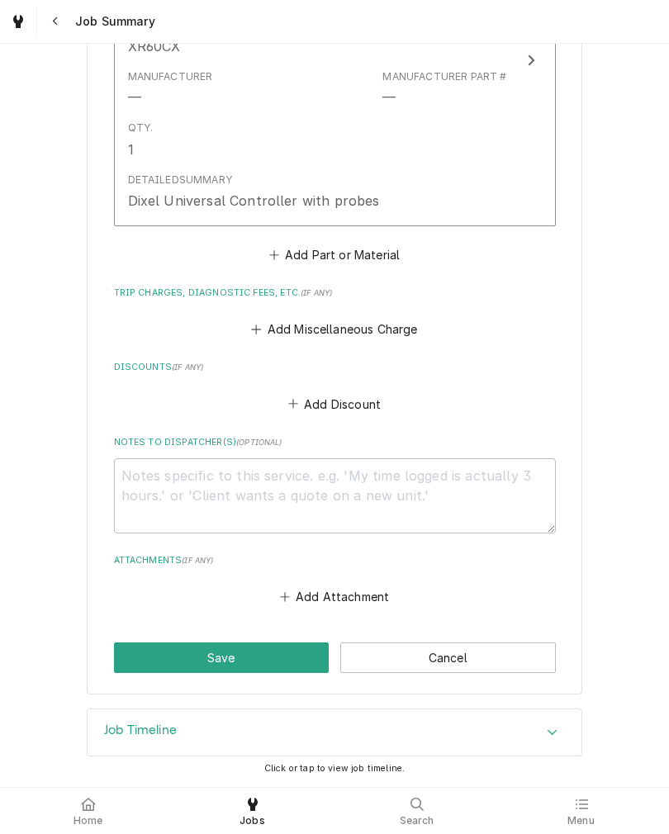
scroll to position [946, 0]
click at [407, 326] on button "Add Miscellaneous Charge" at bounding box center [335, 329] width 172 height 23
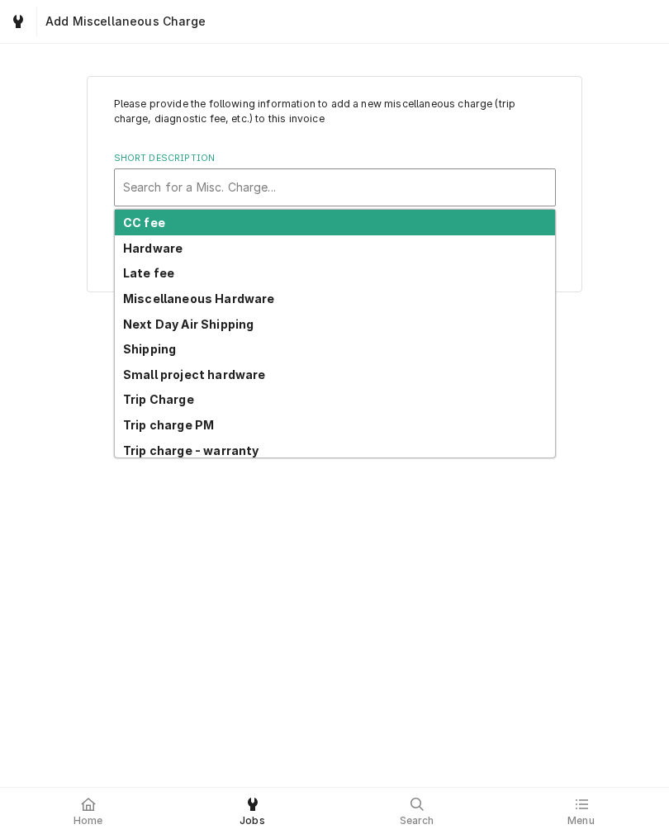
click at [140, 397] on strong "Trip Charge" at bounding box center [158, 399] width 71 height 14
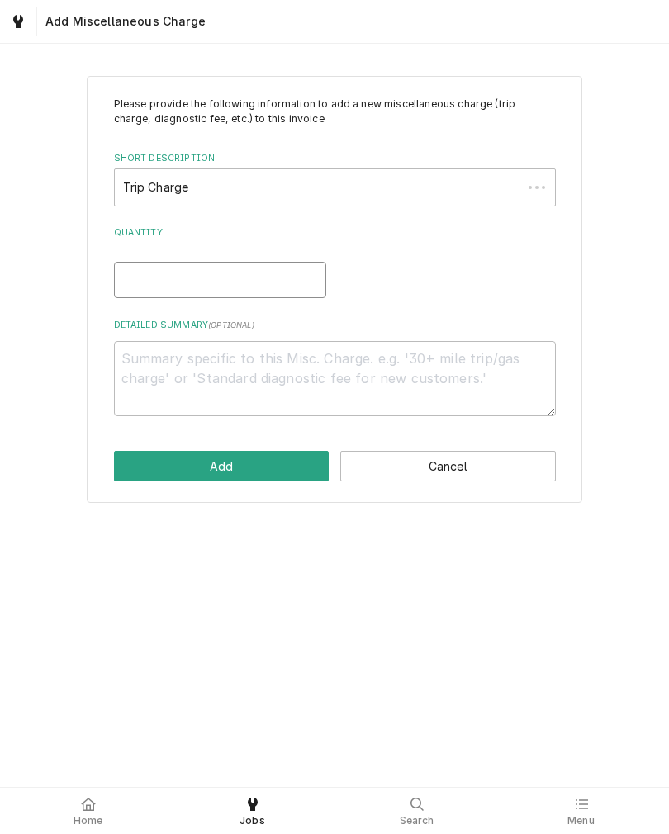
click at [134, 298] on input "Quantity" at bounding box center [220, 280] width 212 height 36
click at [118, 459] on button "Add" at bounding box center [222, 466] width 216 height 31
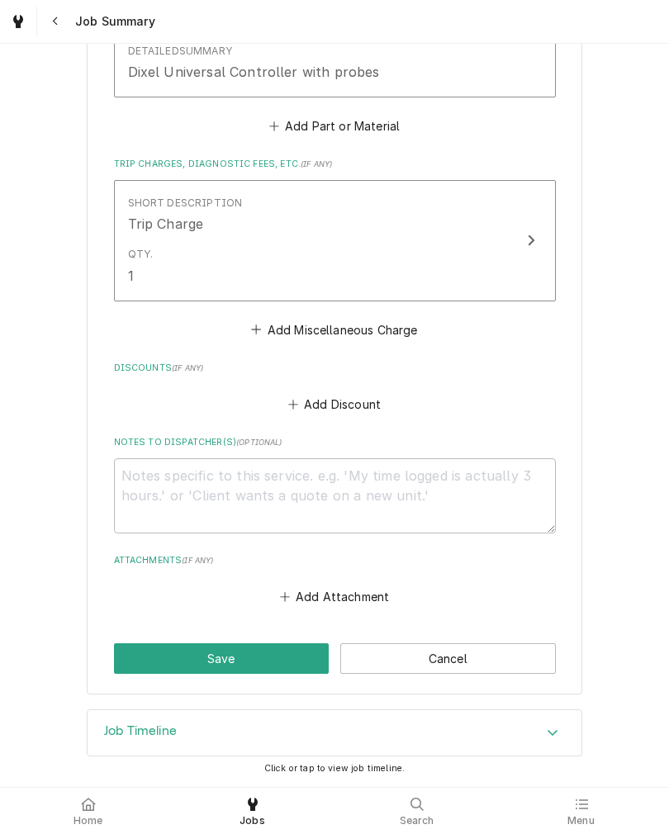
scroll to position [1076, 0]
click at [123, 653] on button "Save" at bounding box center [222, 658] width 216 height 31
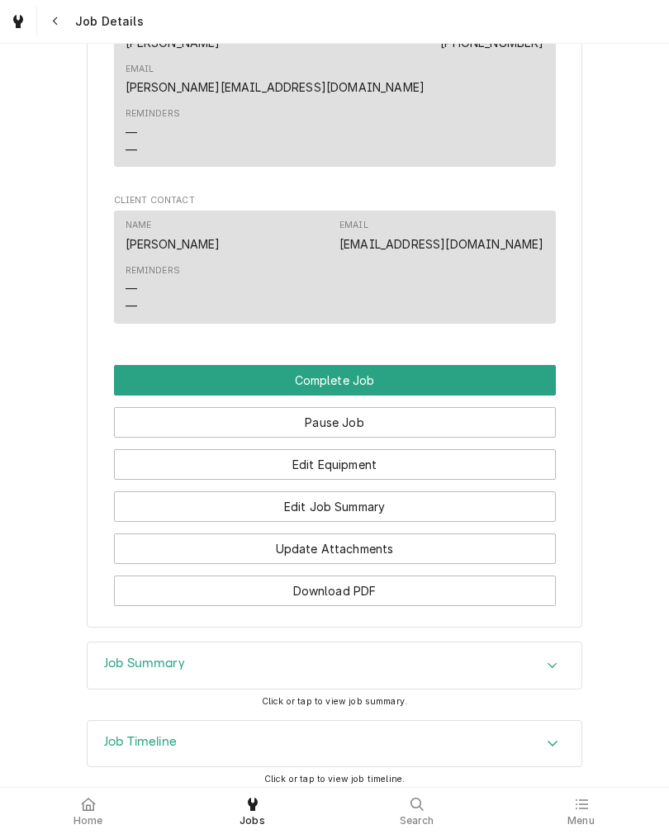
scroll to position [1215, 0]
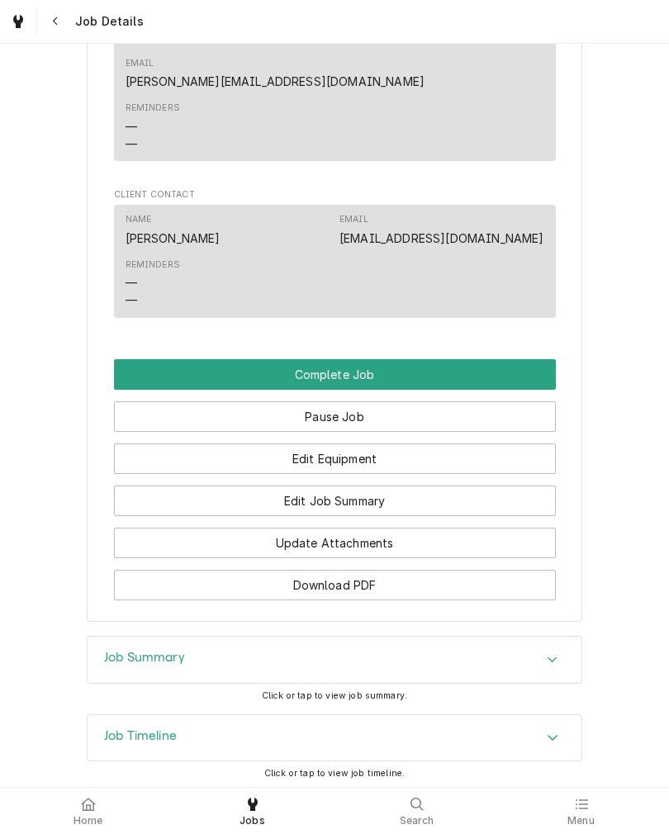
click at [120, 489] on button "Edit Job Summary" at bounding box center [335, 501] width 442 height 31
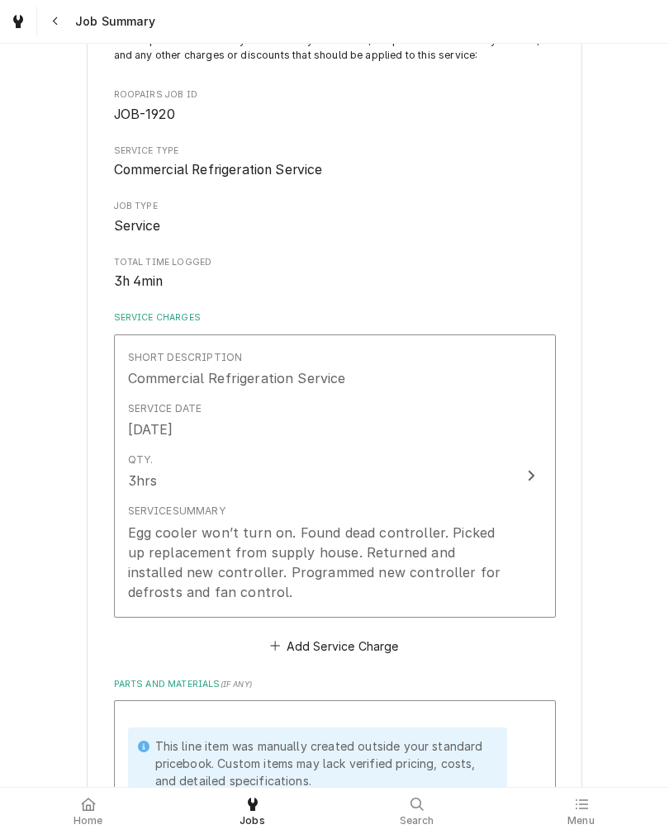
scroll to position [139, 0]
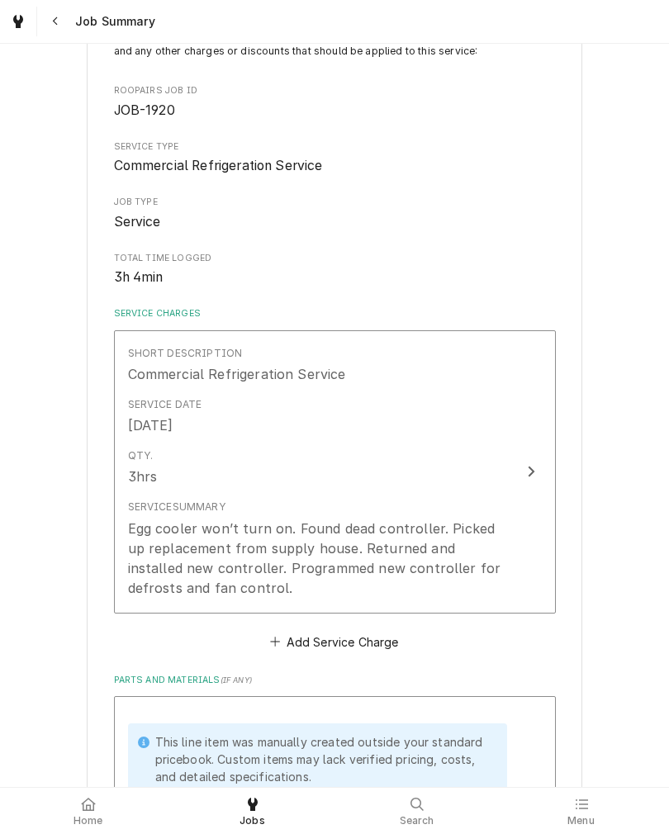
click at [498, 499] on div "Service Summary Egg cooler won’t turn on. Found dead controller. Picked up repl…" at bounding box center [317, 548] width 379 height 111
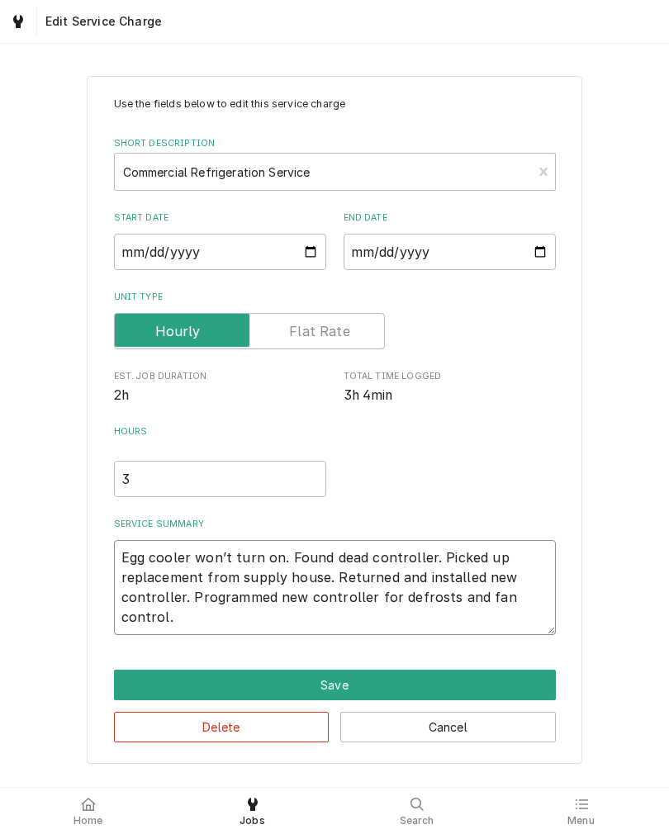
click at [427, 563] on textarea "Egg cooler won’t turn on. Found dead controller. Picked up replacement from sup…" at bounding box center [335, 587] width 442 height 95
type textarea "x"
type textarea "Egg cooler won’t turn on. Found dead controller,. Picked up replacement from su…"
type textarea "x"
type textarea "Egg cooler won’t turn on. Found dead controller, . Picked up replacement from s…"
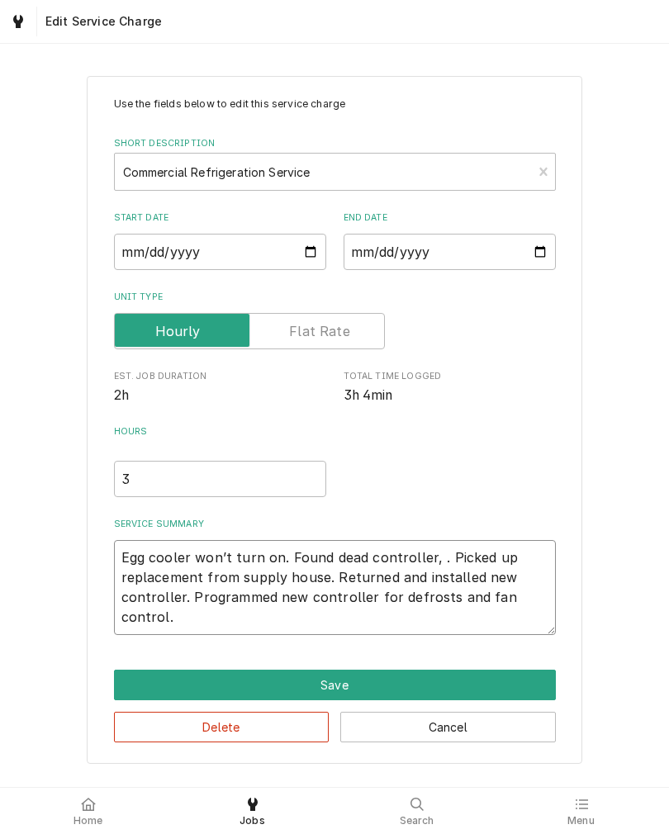
type textarea "x"
type textarea "Egg cooler won’t turn on. Found dead controller, v. Picked up replacement from …"
type textarea "x"
type textarea "Egg cooler won’t turn on. Found dead controller, ve. Picked up replacement from…"
type textarea "x"
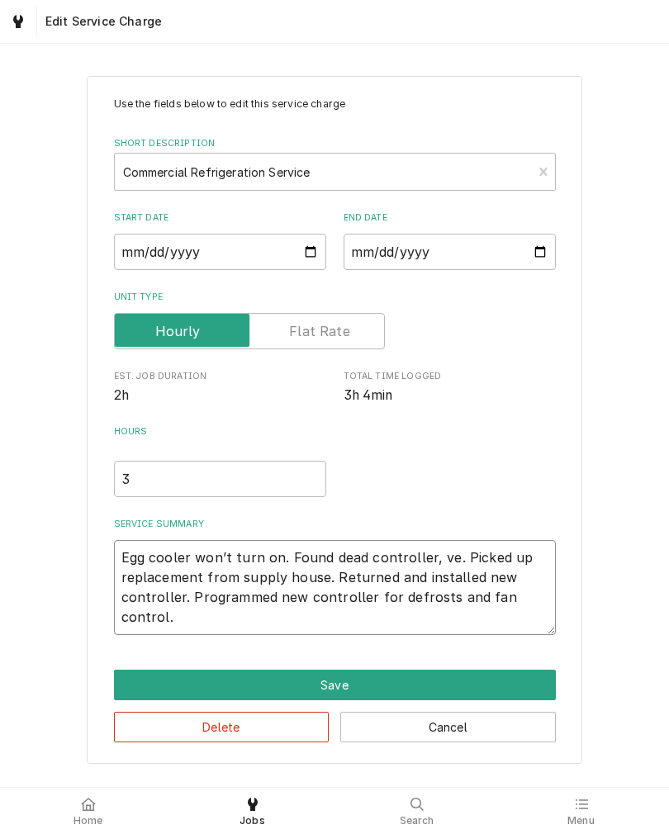
type textarea "Egg cooler won’t turn on. Found dead controller, ver. Picked up replacement fro…"
type textarea "x"
type textarea "Egg cooler won’t turn on. Found dead controller, veri. Picked up replacement fr…"
type textarea "x"
type textarea "Egg cooler won’t turn on. Found dead controller, verif. Picked up replacement f…"
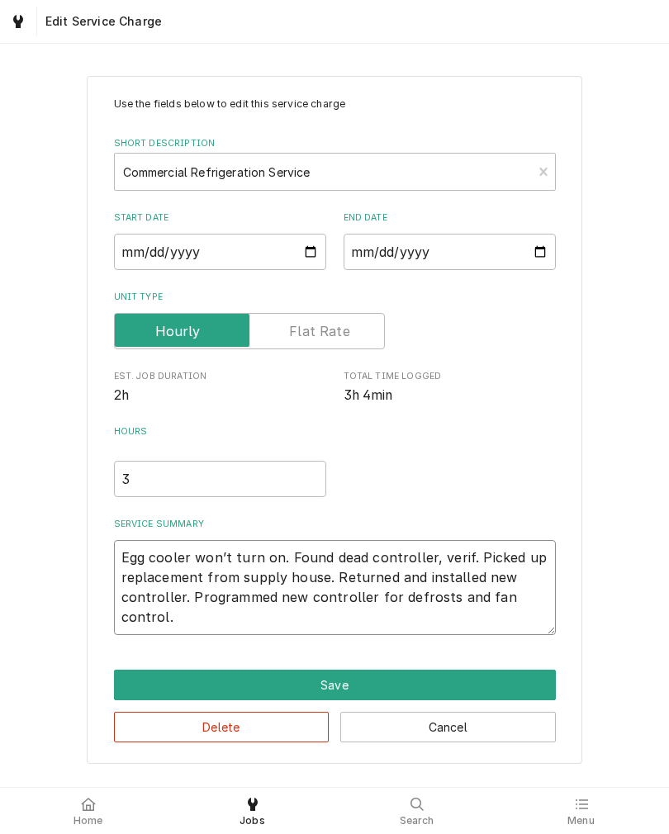
type textarea "x"
type textarea "Egg cooler won’t turn on. Found dead controller, verifi. Picked up replacement …"
type textarea "x"
type textarea "Egg cooler won’t turn on. Found dead controller, verifie. Picked up replacement…"
type textarea "x"
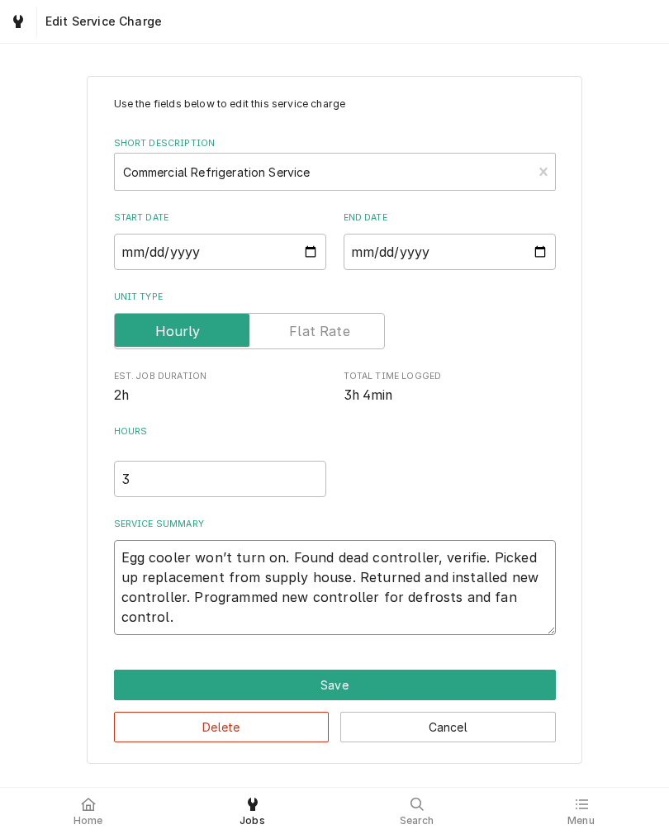
type textarea "Egg cooler won’t turn on. Found dead controller, verified. Picked up replacemen…"
type textarea "x"
type textarea "Egg cooler won’t turn on. Found dead controller, verified . Picked up replaceme…"
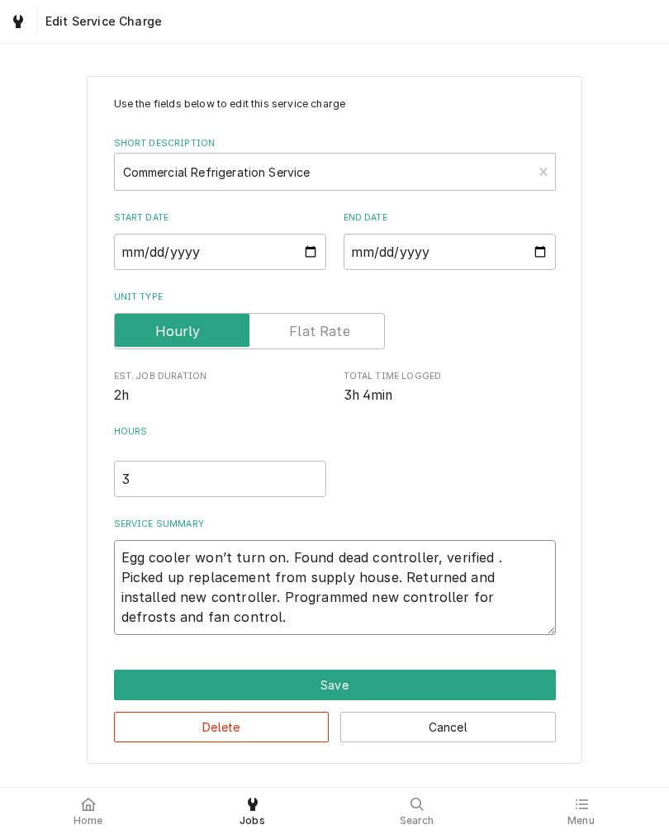
type textarea "x"
type textarea "Egg cooler won’t turn on. Found dead controller, verified s. Picked up replacem…"
type textarea "x"
type textarea "Egg cooler won’t turn on. Found dead controller, verified su. Picked up replace…"
type textarea "x"
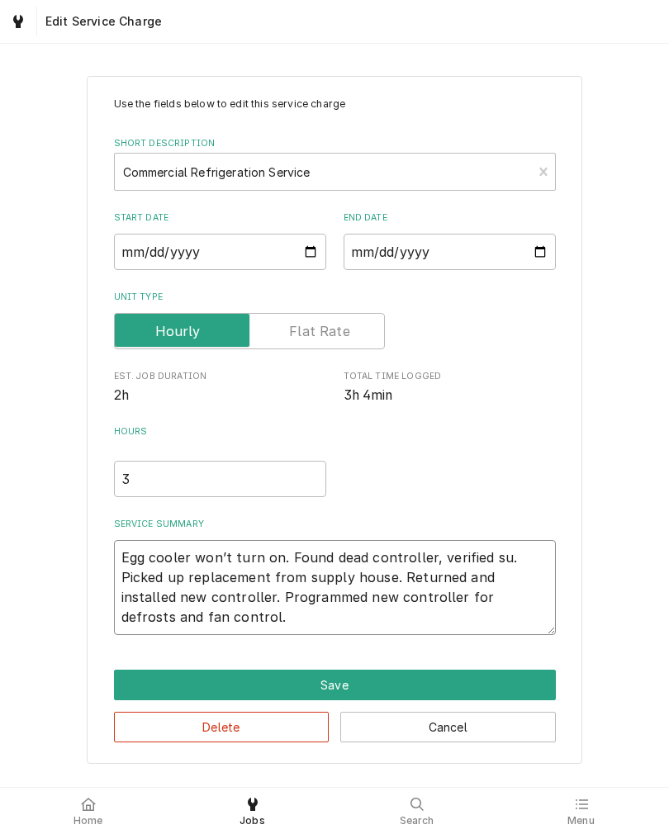
type textarea "Egg cooler won’t turn on. Found dead controller, verified sup. Picked up replac…"
type textarea "x"
type textarea "Egg cooler won’t turn on. Found dead controller, verified supp. Picked up repla…"
type textarea "x"
type textarea "Egg cooler won’t turn on. Found dead controller, verified suppl. Picked up repl…"
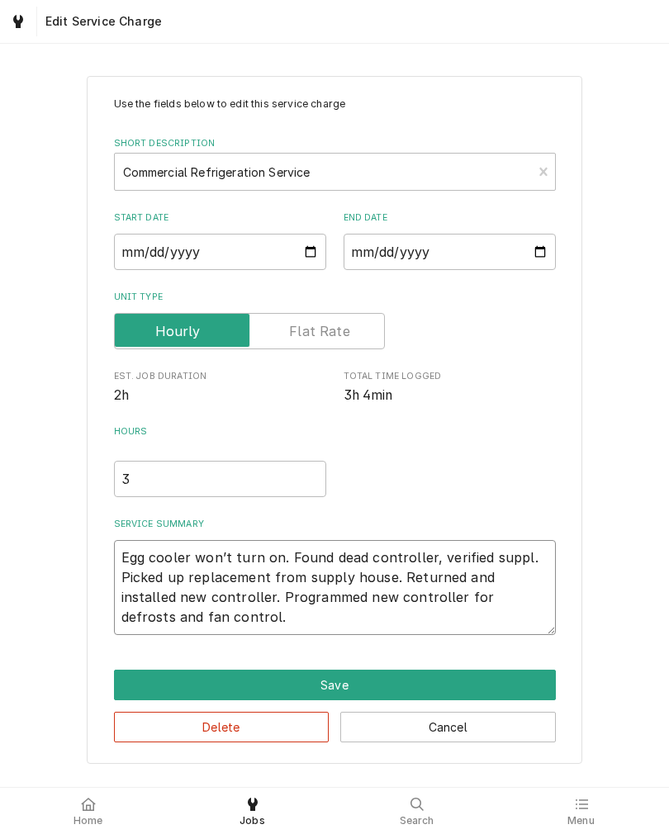
type textarea "x"
type textarea "Egg cooler won’t turn on. Found dead controller, verified supply. Picked up rep…"
type textarea "x"
type textarea "Egg cooler won’t turn on. Found dead controller, verified supply . Picked up re…"
type textarea "x"
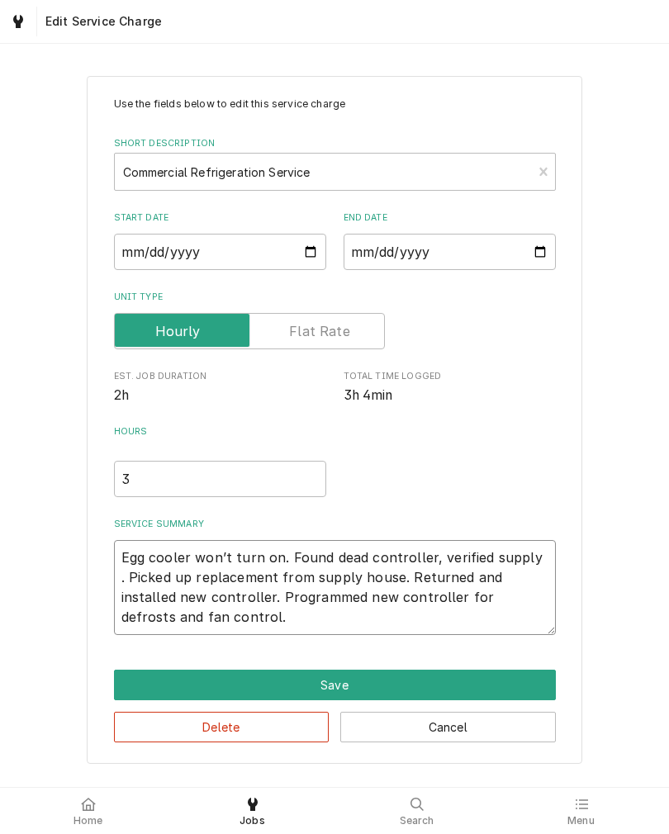
type textarea "Egg cooler won’t turn on. Found dead controller, verified supply p. Picked up r…"
type textarea "x"
type textarea "Egg cooler won’t turn on. Found dead controller, verified supply po. Picked up …"
type textarea "x"
type textarea "Egg cooler won’t turn on. Found dead controller, verified supply pow. Picked up…"
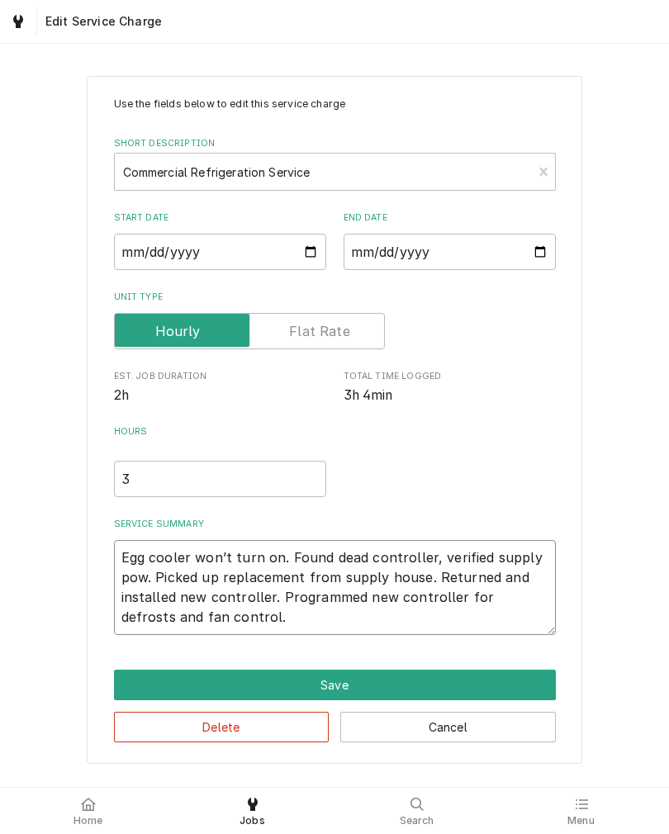
type textarea "x"
type textarea "Egg cooler won’t turn on. Found dead controller, verified supply powe. Picked u…"
type textarea "x"
type textarea "Egg cooler won’t turn on. Found dead controller, verified supply power. Picked …"
type textarea "x"
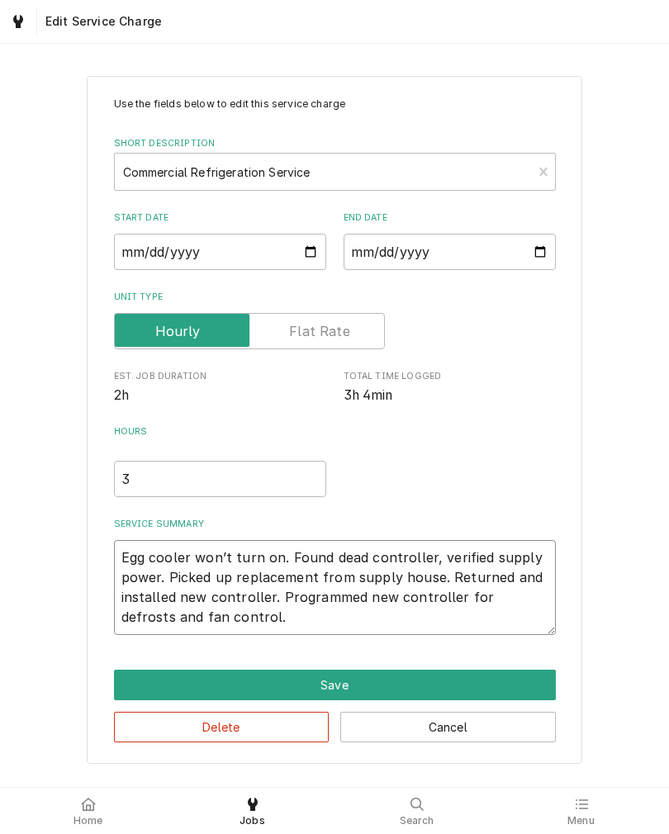
type textarea "Egg cooler won’t turn on. Found dead controller, verified supply power . Picked…"
type textarea "x"
type textarea "Egg cooler won’t turn on. Found dead controller, verified supply power a. Picke…"
type textarea "x"
type textarea "Egg cooler won’t turn on. Found dead controller, verified supply power at. Pick…"
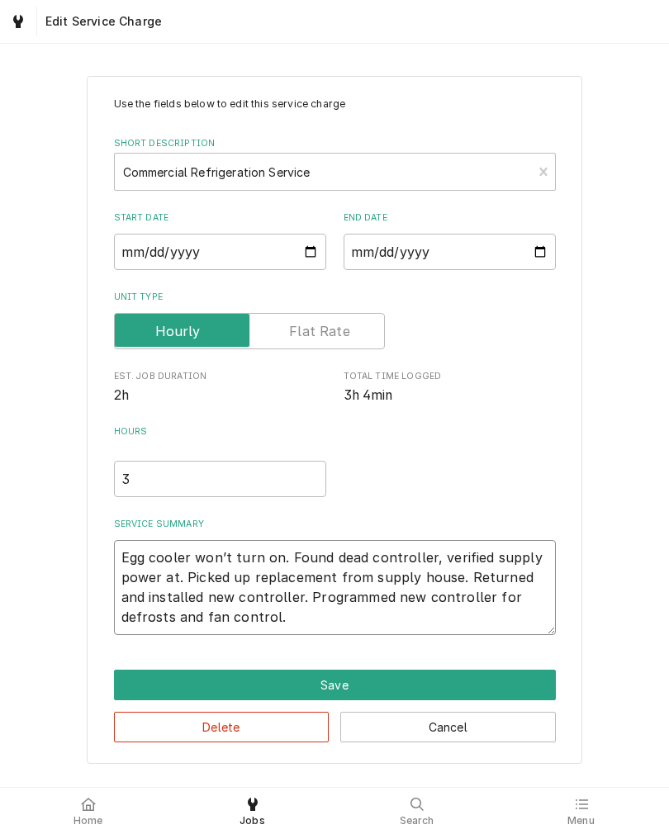
type textarea "x"
type textarea "Egg cooler won’t turn on. Found dead controller, verified supply power at . Pic…"
type textarea "x"
type textarea "Egg cooler won’t turn on. Found dead controller, verified supply power at c. Pi…"
type textarea "x"
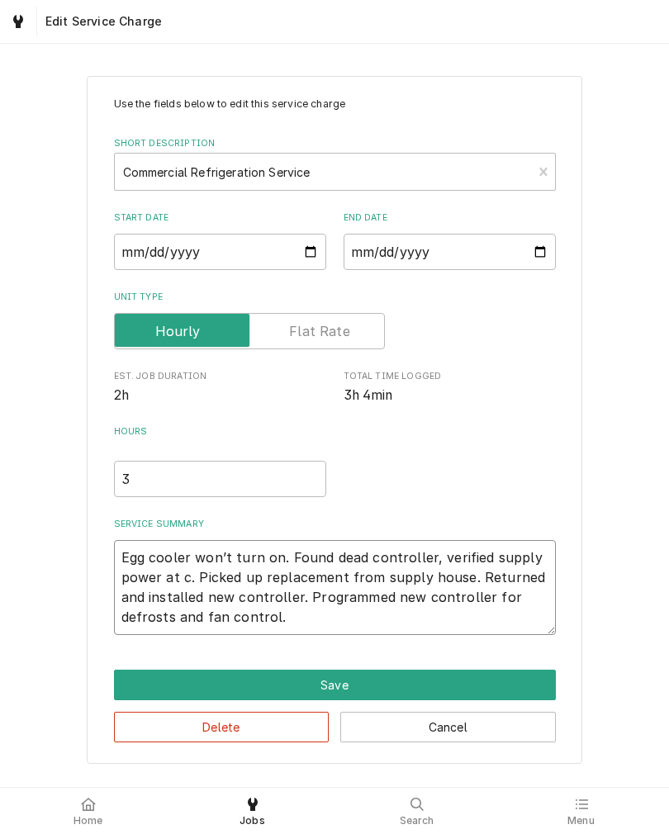
type textarea "Egg cooler won’t turn on. Found dead controller, verified supply power at co. P…"
type textarea "x"
type textarea "Egg cooler won’t turn on. Found dead controller, verified supply power at con. …"
type textarea "x"
type textarea "Egg cooler won’t turn on. Found dead controller, verified supply power at cont.…"
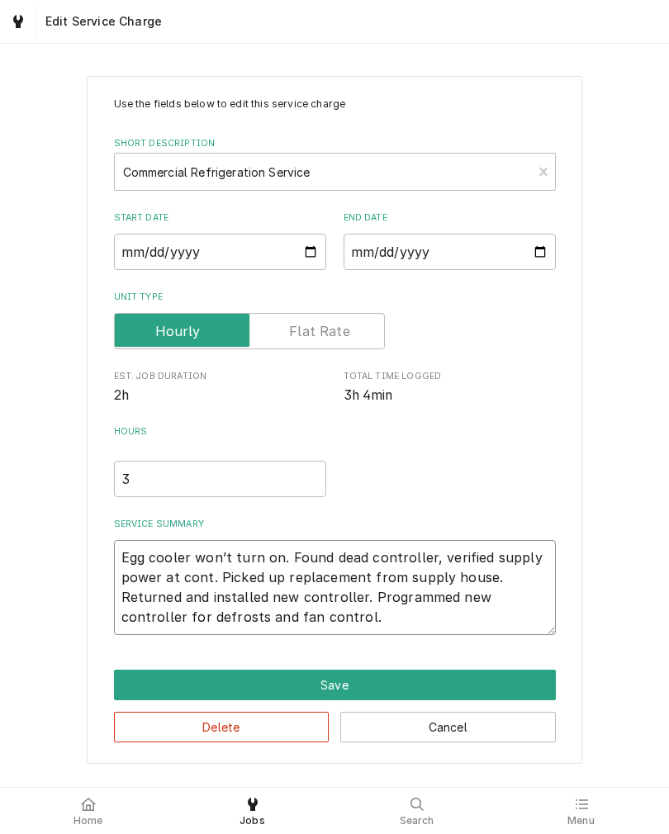
type textarea "x"
type textarea "Egg cooler won’t turn on. Found dead controller, verified supply power at contr…"
type textarea "x"
type textarea "Egg cooler won’t turn on. Found dead controller, verified supply power at contr…"
type textarea "x"
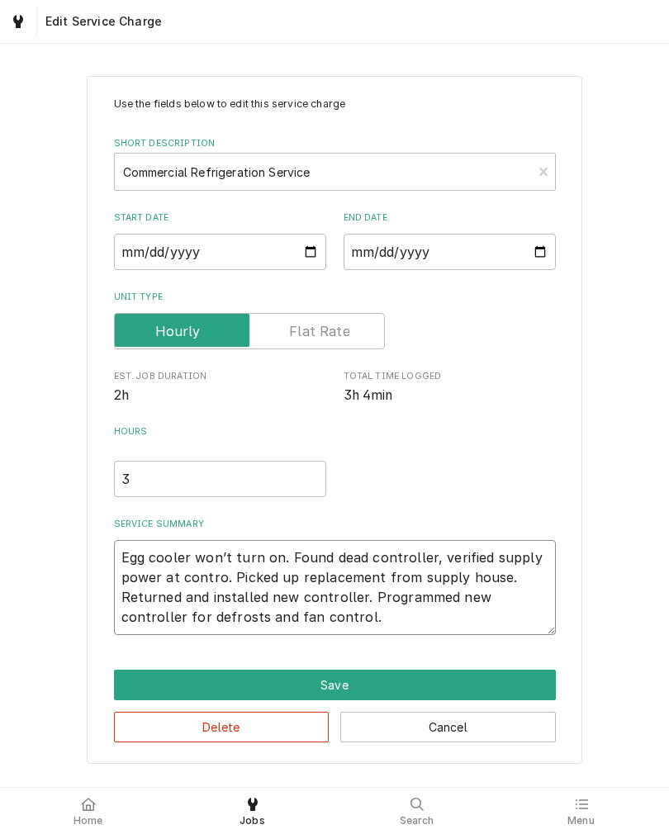
type textarea "Egg cooler won’t turn on. Found dead controller, verified supply power at contr…"
type textarea "x"
type textarea "Egg cooler won’t turn on. Found dead controller, verified supply power at contr…"
type textarea "x"
type textarea "Egg cooler won’t turn on. Found dead controller, verified supply power at contr…"
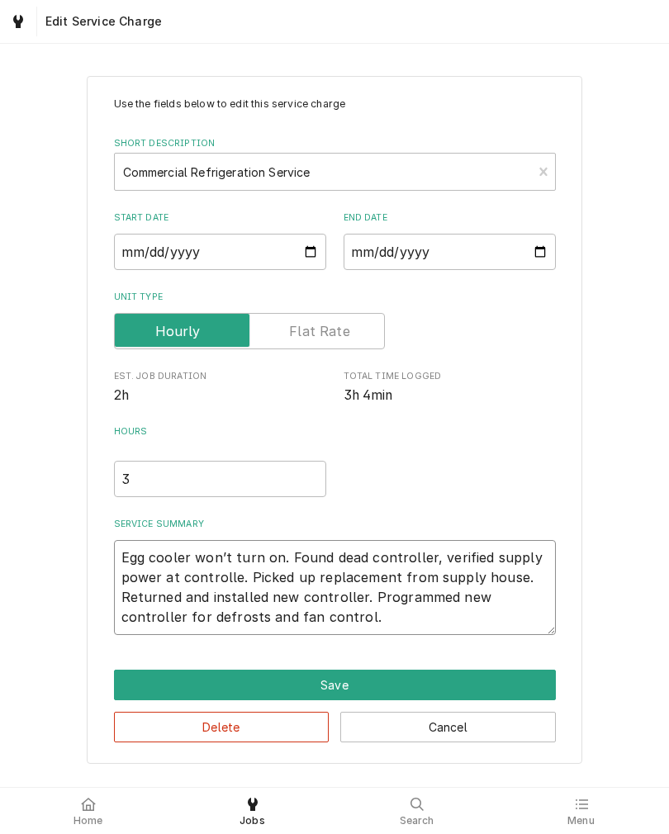
type textarea "x"
type textarea "Egg cooler won’t turn on. Found dead controller, verified supply power at contr…"
click at [36, 645] on div "Use the fields below to edit this service charge Short Description Commercial R…" at bounding box center [334, 419] width 669 height 717
click at [125, 680] on button "Save" at bounding box center [335, 685] width 442 height 31
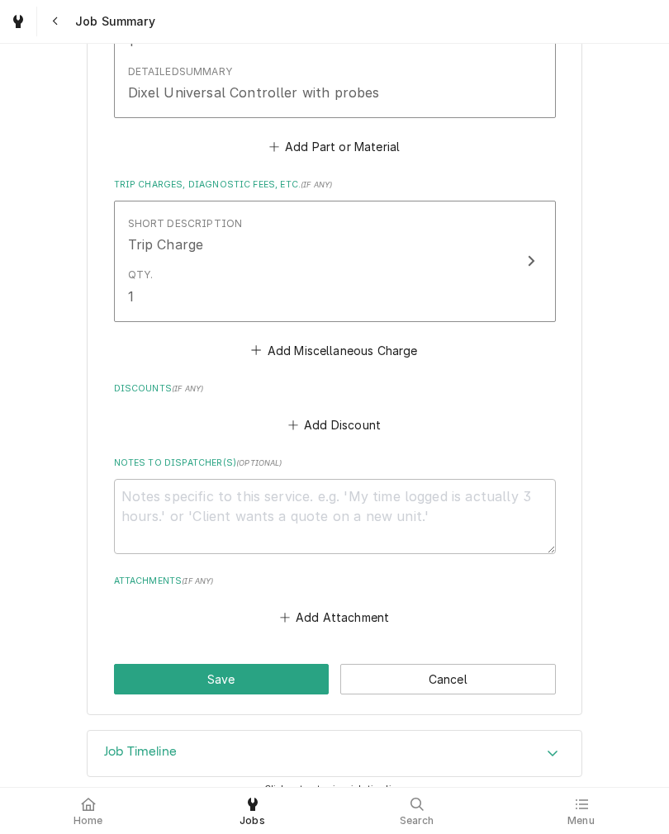
scroll to position [1048, 0]
click at [126, 681] on button "Save" at bounding box center [222, 680] width 216 height 31
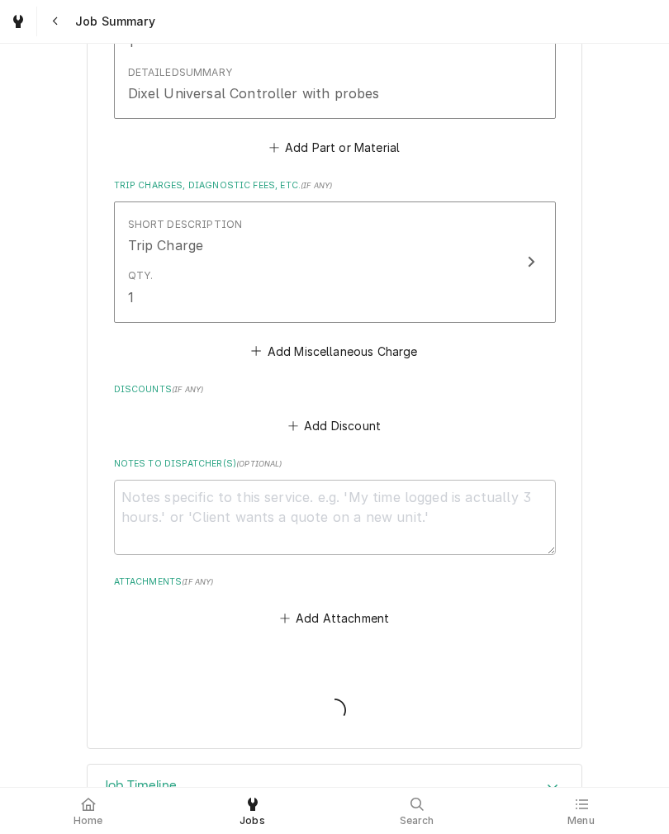
type textarea "x"
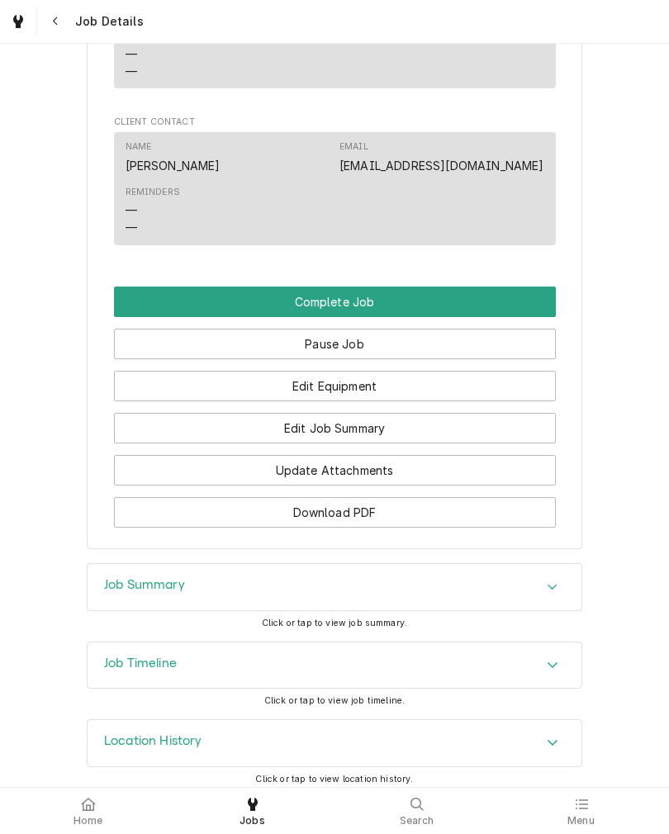
scroll to position [1304, 0]
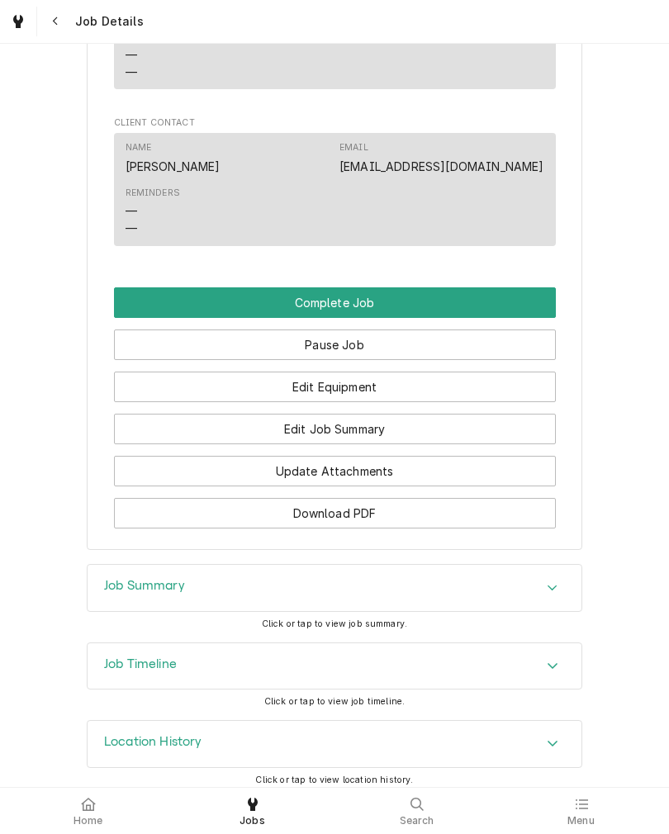
click at [521, 372] on button "Edit Equipment" at bounding box center [335, 387] width 442 height 31
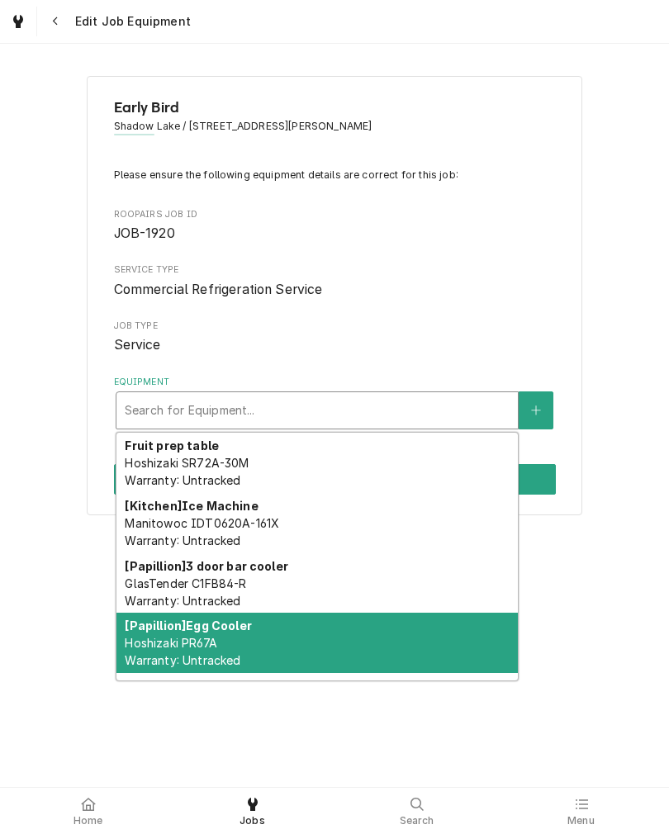
click at [164, 642] on span "Hoshizaki PR67A Warranty: Untracked" at bounding box center [183, 651] width 116 height 31
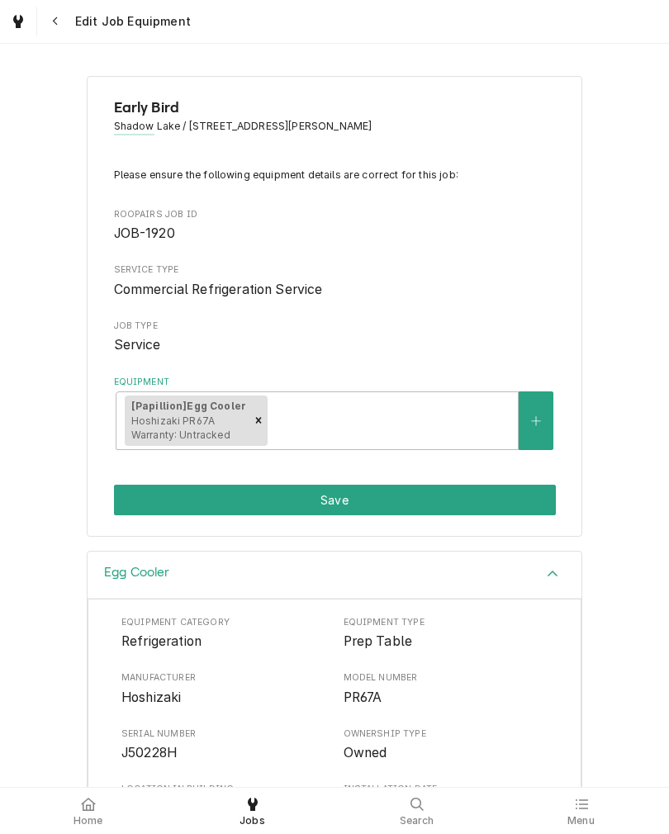
click at [512, 500] on button "Save" at bounding box center [335, 500] width 442 height 31
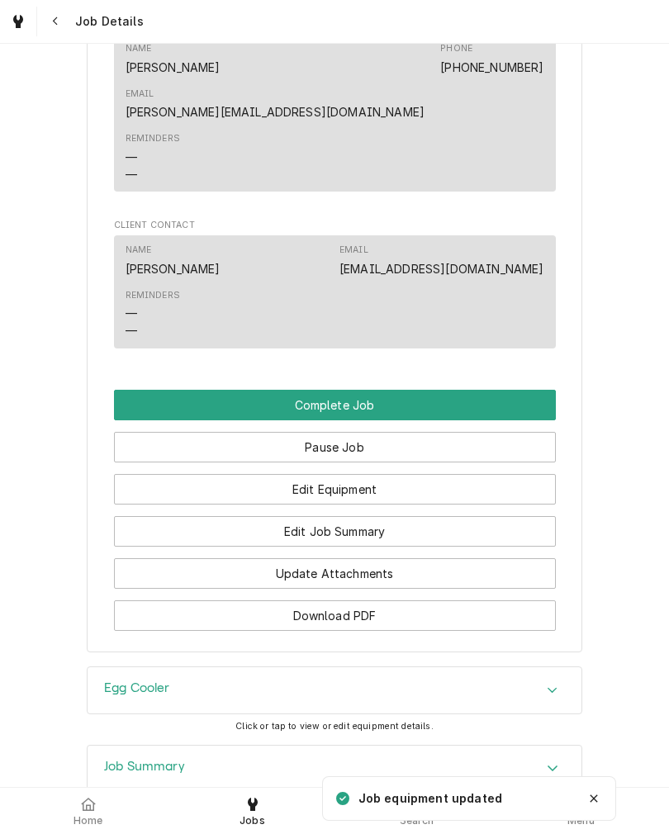
scroll to position [1203, 0]
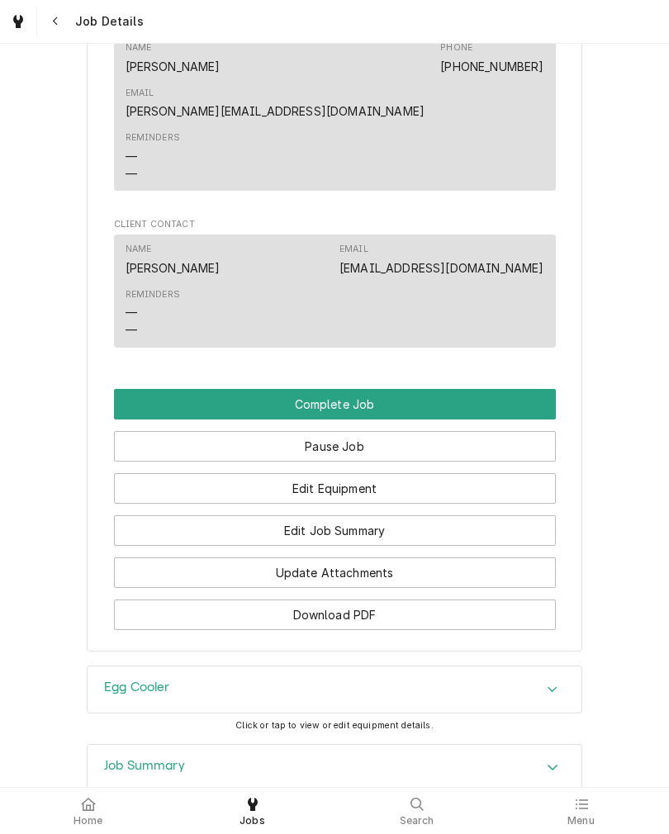
click at [140, 389] on button "Complete Job" at bounding box center [335, 404] width 442 height 31
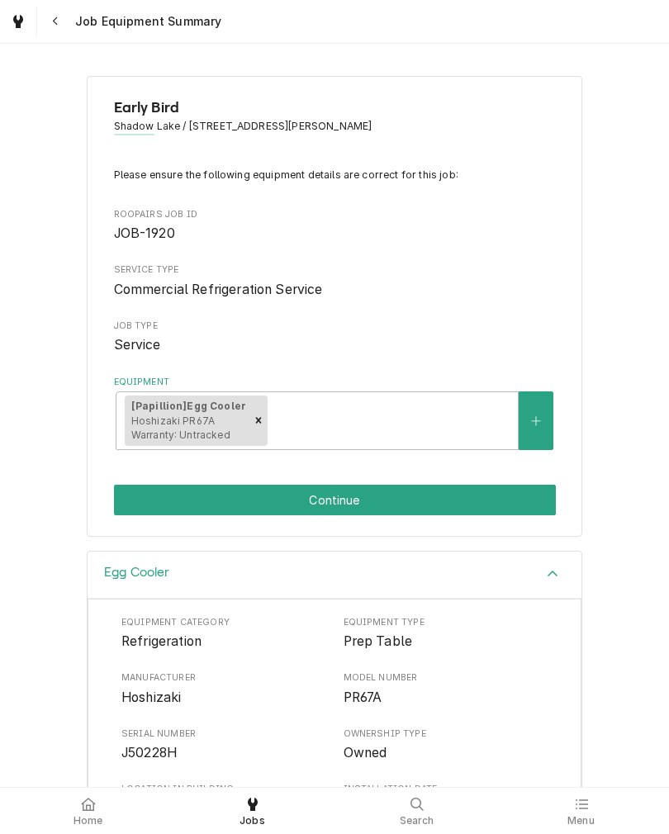
click at [139, 506] on button "Continue" at bounding box center [335, 500] width 442 height 31
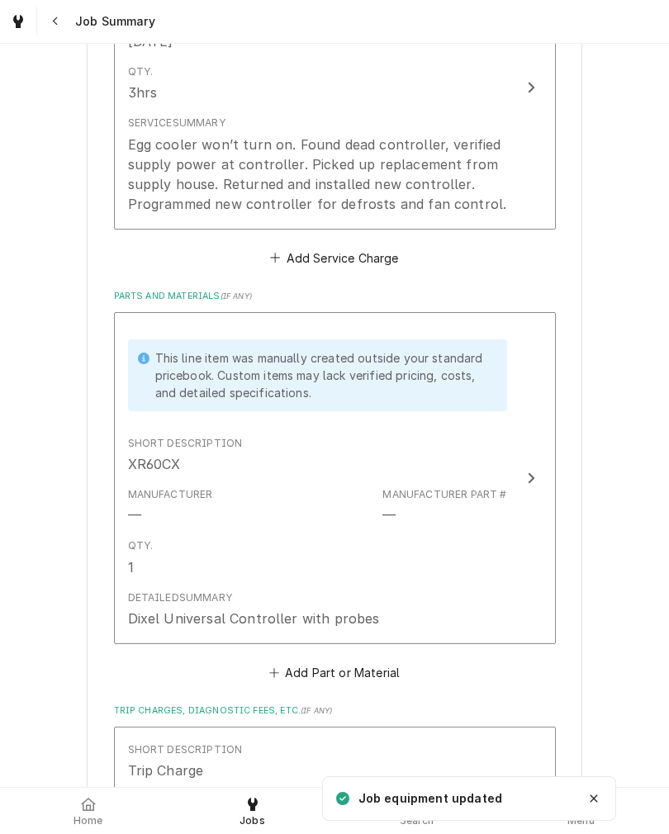
scroll to position [489, 0]
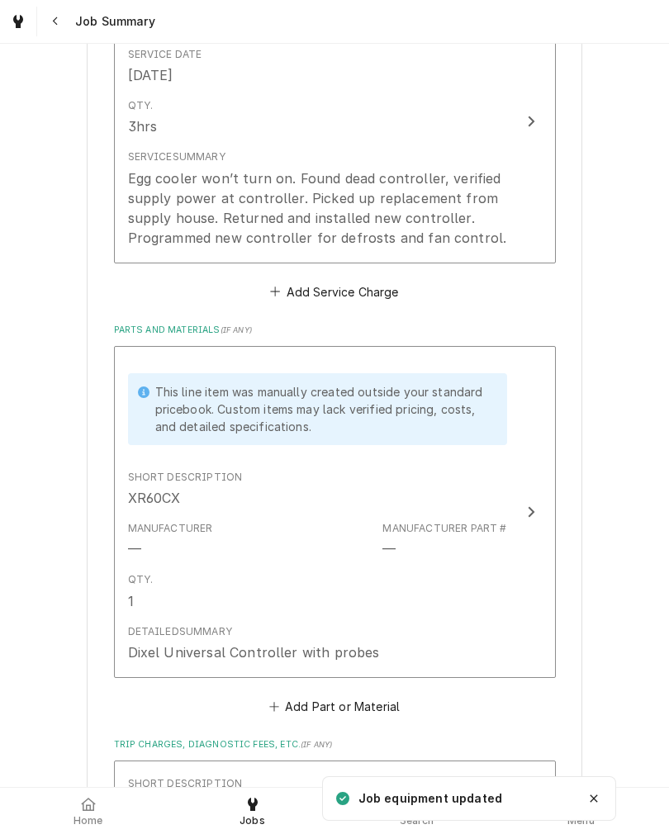
click at [514, 218] on button "Short Description Commercial Refrigeration Service Service Date Oct 14, 2025 Qt…" at bounding box center [335, 121] width 442 height 283
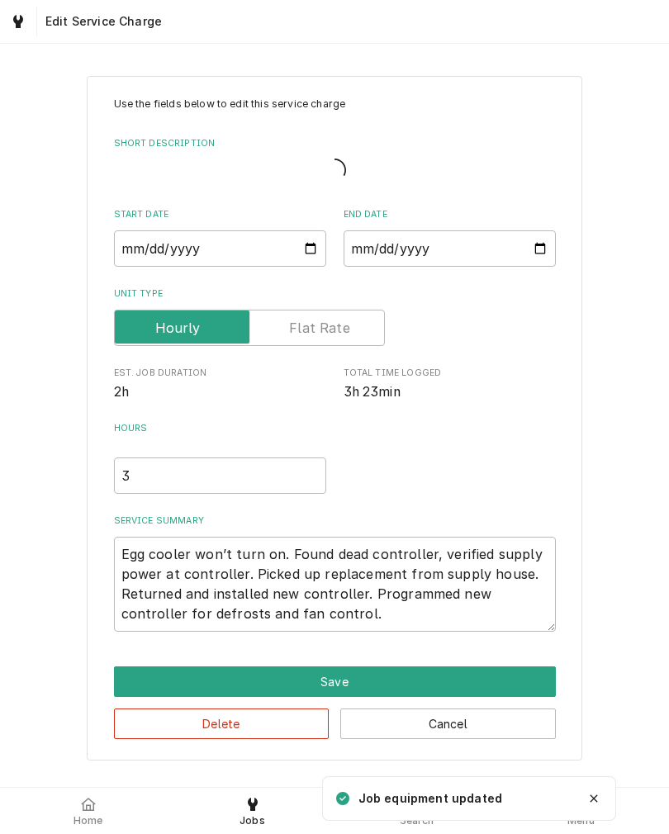
type textarea "x"
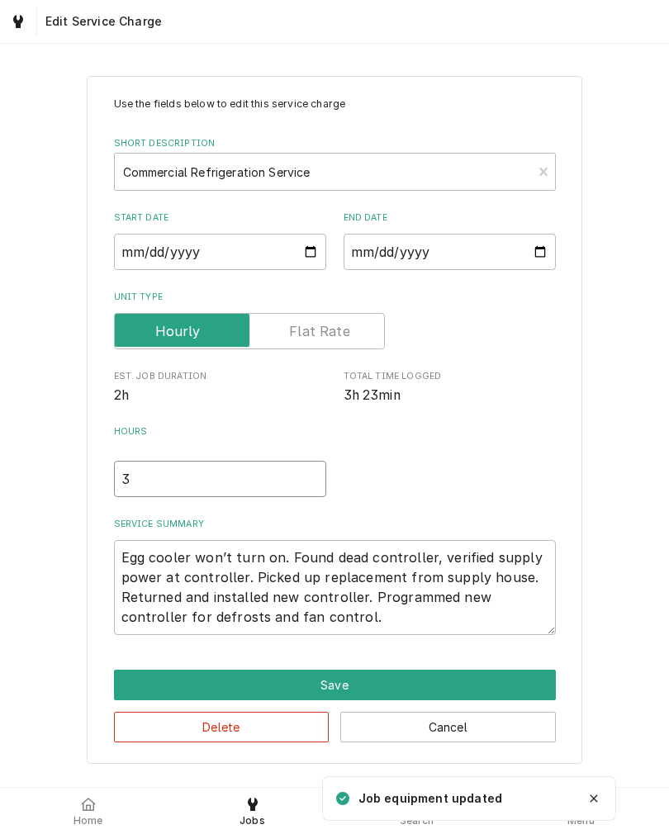
click at [147, 489] on input "3" at bounding box center [220, 479] width 212 height 36
type textarea "x"
type input "3.2"
type textarea "x"
type input "3.25"
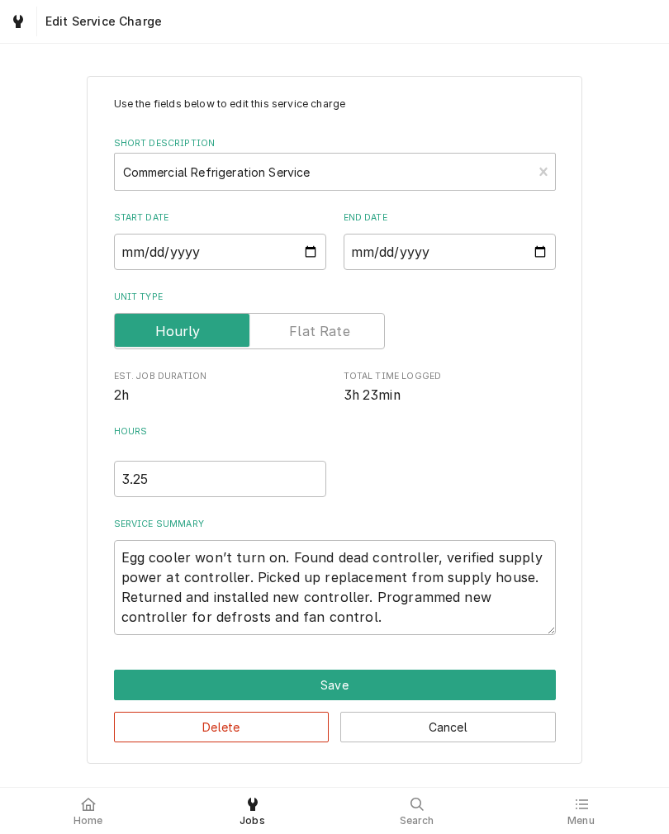
click at [39, 540] on div "Use the fields below to edit this service charge Short Description Commercial R…" at bounding box center [334, 419] width 669 height 717
click at [518, 622] on textarea "Egg cooler won’t turn on. Found dead controller, verified supply power at contr…" at bounding box center [335, 587] width 442 height 95
type textarea "x"
type textarea "Egg cooler won’t turn on. Found dead controller, verified supply power at contr…"
type textarea "x"
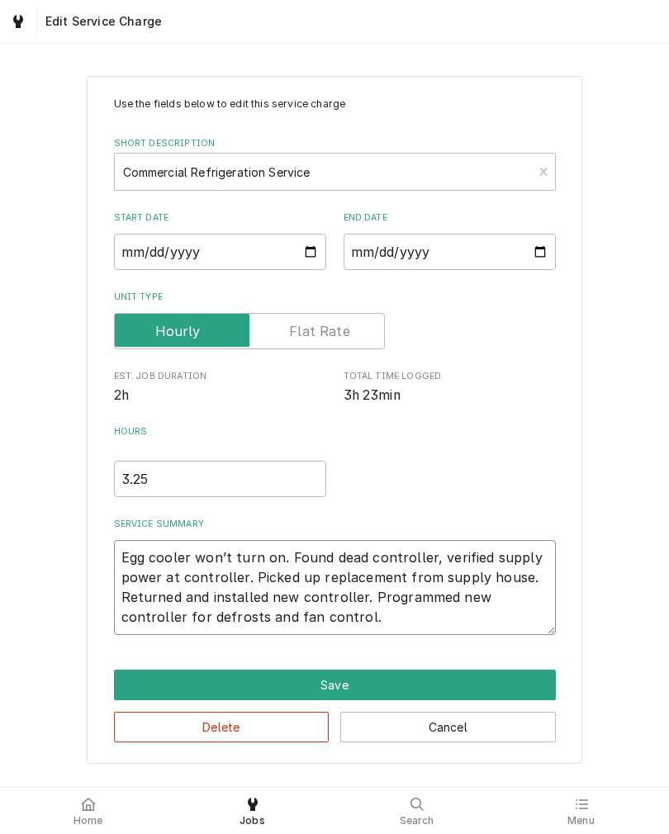
type textarea "Egg cooler won’t turn on. Found dead controller, verified supply power at contr…"
type textarea "x"
type textarea "Egg cooler won’t turn on. Found dead controller, verified supply power at contr…"
type textarea "x"
type textarea "Egg cooler won’t turn on. Found dead controller, verified supply power at contr…"
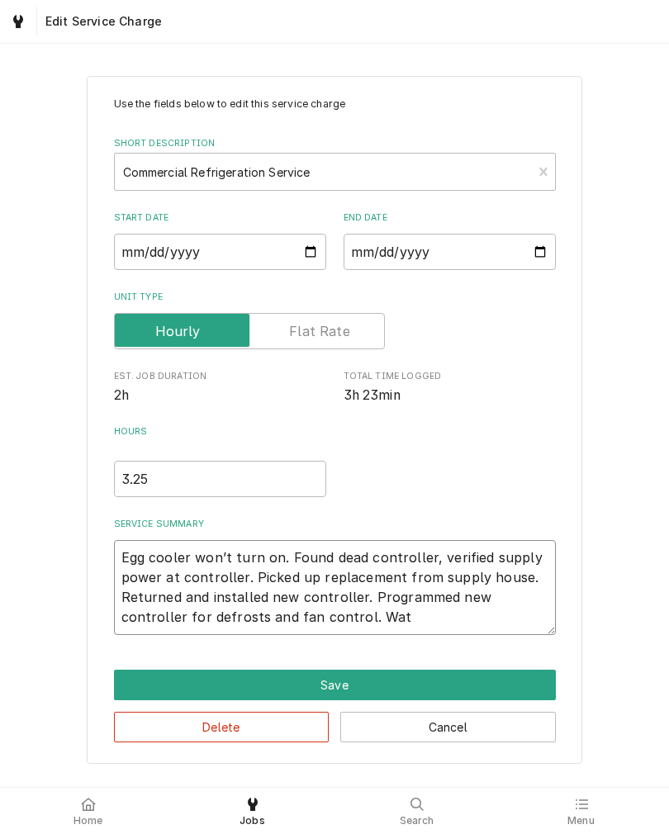
type textarea "x"
type textarea "Egg cooler won’t turn on. Found dead controller, verified supply power at contr…"
type textarea "x"
type textarea "Egg cooler won’t turn on. Found dead controller, verified supply power at contr…"
type textarea "x"
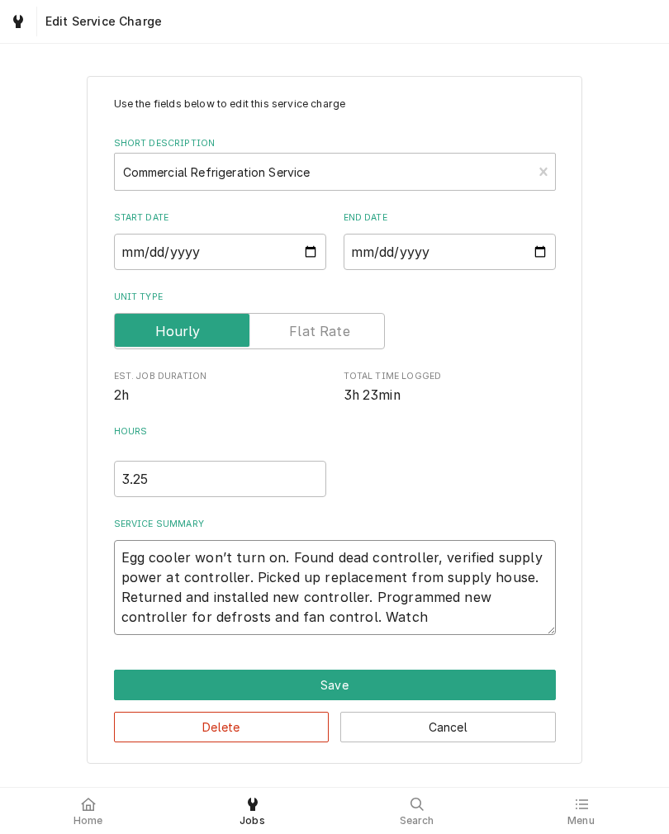
type textarea "Egg cooler won’t turn on. Found dead controller, verified supply power at contr…"
type textarea "x"
type textarea "Egg cooler won’t turn on. Found dead controller, verified supply power at contr…"
type textarea "x"
type textarea "Egg cooler won’t turn on. Found dead controller, verified supply power at contr…"
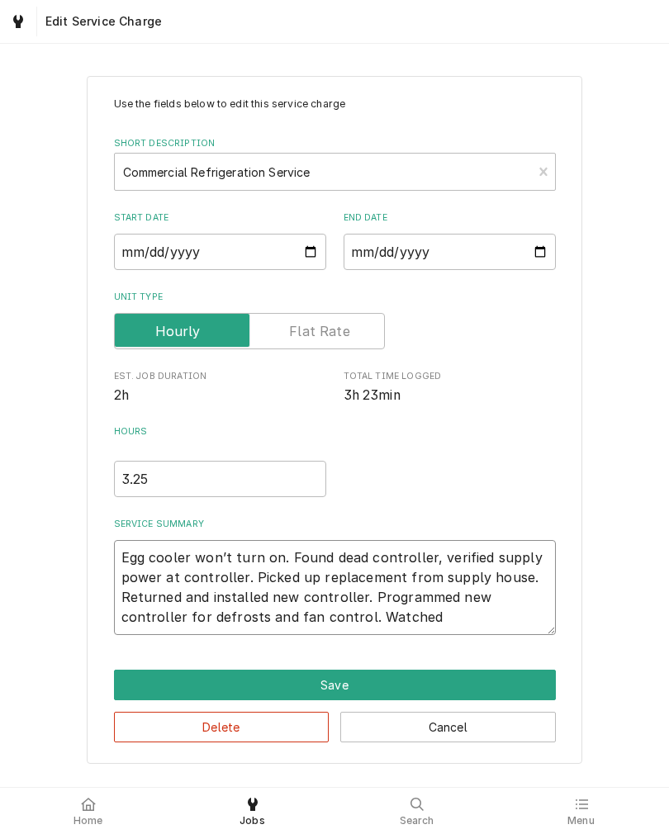
type textarea "x"
type textarea "Egg cooler won’t turn on. Found dead controller, verified supply power at contr…"
type textarea "x"
type textarea "Egg cooler won’t turn on. Found dead controller, verified supply power at contr…"
type textarea "x"
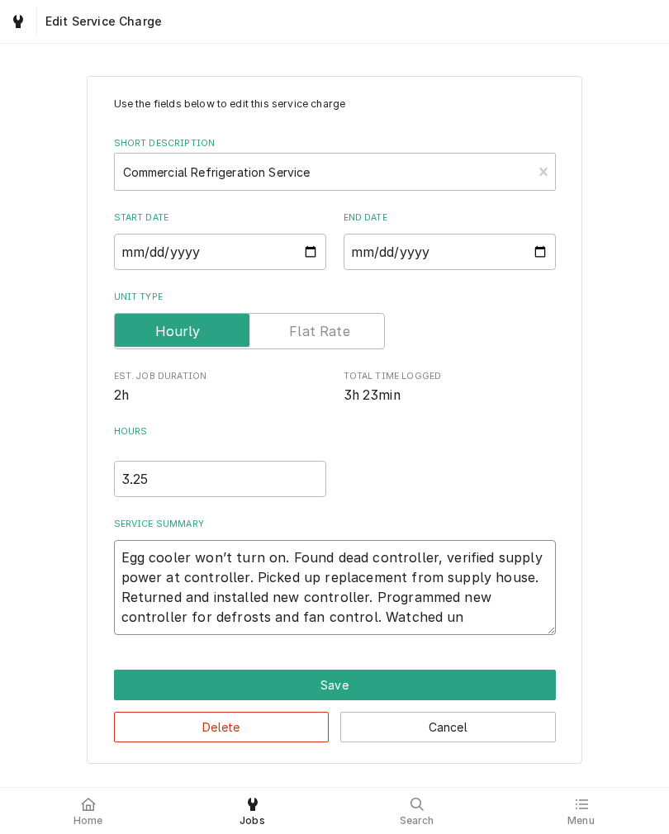
type textarea "Egg cooler won’t turn on. Found dead controller, verified supply power at contr…"
type textarea "x"
type textarea "Egg cooler won’t turn on. Found dead controller, verified supply power at contr…"
type textarea "x"
type textarea "Egg cooler won’t turn on. Found dead controller, verified supply power at contr…"
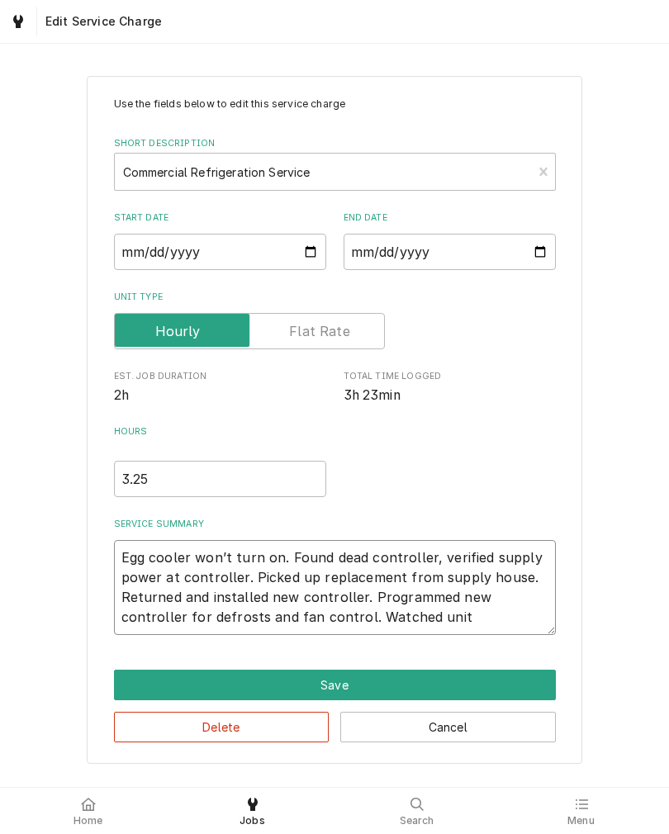
type textarea "x"
type textarea "Egg cooler won’t turn on. Found dead controller, verified supply power at contr…"
type textarea "x"
type textarea "Egg cooler won’t turn on. Found dead controller, verified supply power at contr…"
type textarea "x"
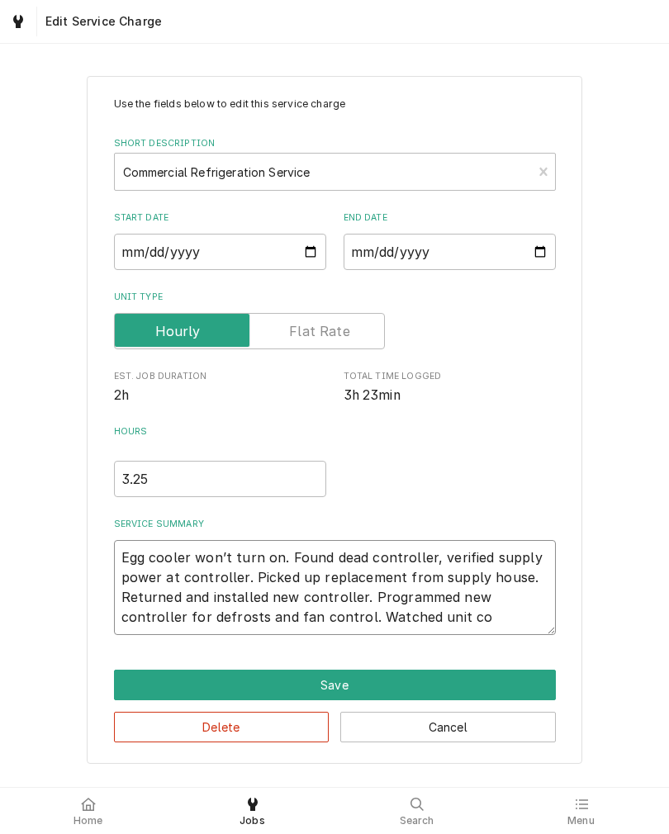
type textarea "Egg cooler won’t turn on. Found dead controller, verified supply power at contr…"
type textarea "x"
type textarea "Egg cooler won’t turn on. Found dead controller, verified supply power at contr…"
type textarea "x"
type textarea "Egg cooler won’t turn on. Found dead controller, verified supply power at contr…"
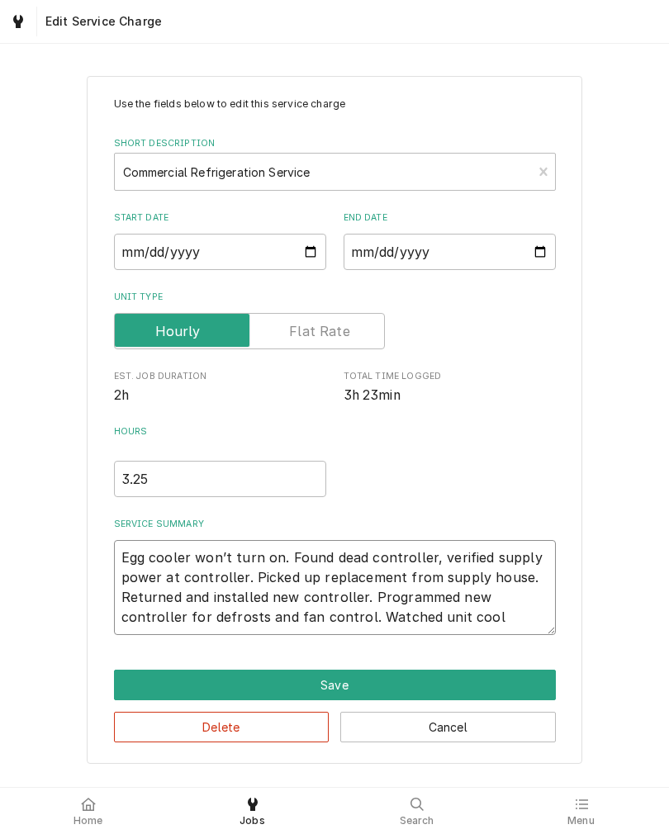
type textarea "x"
type textarea "Egg cooler won’t turn on. Found dead controller, verified supply power at contr…"
type textarea "x"
type textarea "Egg cooler won’t turn on. Found dead controller, verified supply power at contr…"
type textarea "x"
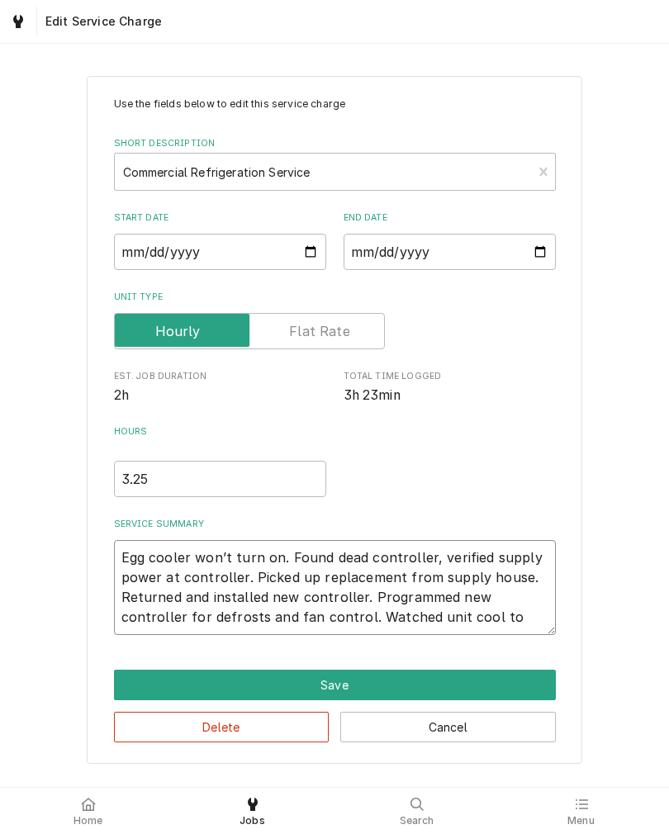
type textarea "Egg cooler won’t turn on. Found dead controller, verified supply power at contr…"
type textarea "x"
type textarea "Egg cooler won’t turn on. Found dead controller, verified supply power at contr…"
type textarea "x"
type textarea "Egg cooler won’t turn on. Found dead controller, verified supply power at contr…"
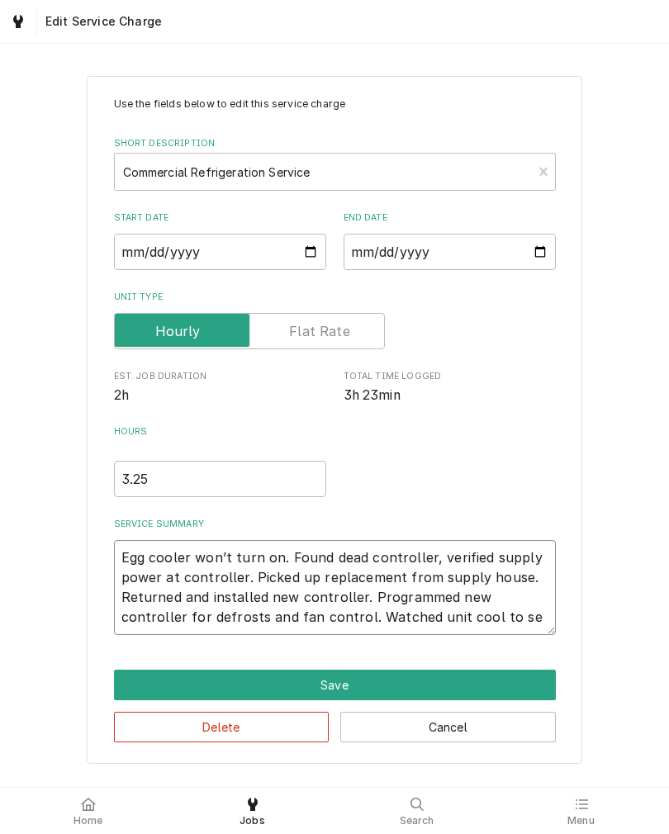
type textarea "x"
type textarea "Egg cooler won’t turn on. Found dead controller, verified supply power at contr…"
type textarea "x"
type textarea "Egg cooler won’t turn on. Found dead controller, verified supply power at contr…"
type textarea "x"
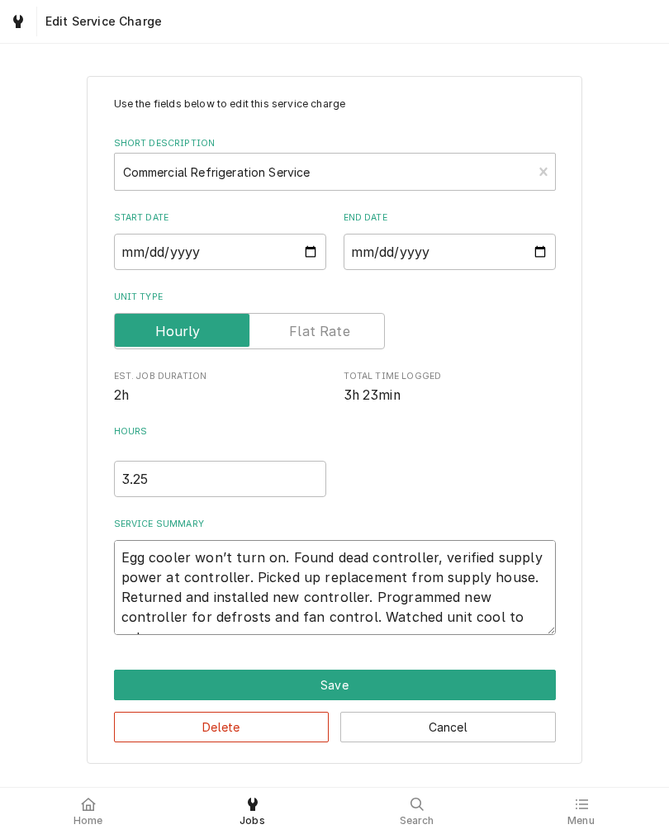
type textarea "Egg cooler won’t turn on. Found dead controller, verified supply power at contr…"
type textarea "x"
type textarea "Egg cooler won’t turn on. Found dead controller, verified supply power at contr…"
type textarea "x"
type textarea "Egg cooler won’t turn on. Found dead controller, verified supply power at contr…"
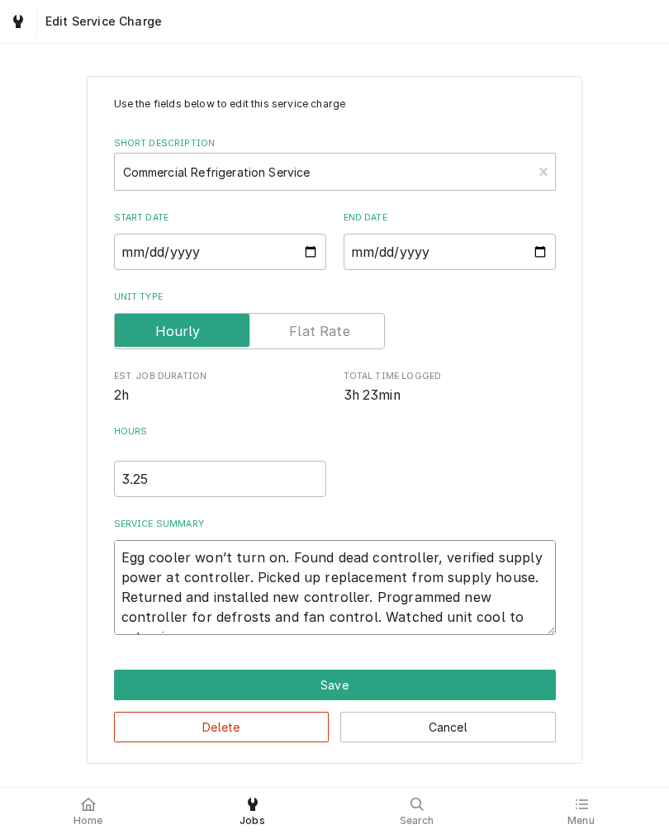
type textarea "x"
type textarea "Egg cooler won’t turn on. Found dead controller, verified supply power at contr…"
type textarea "x"
type textarea "Egg cooler won’t turn on. Found dead controller, verified supply power at contr…"
click at [37, 541] on div "Use the fields below to edit this service charge Short Description Commercial R…" at bounding box center [334, 419] width 669 height 717
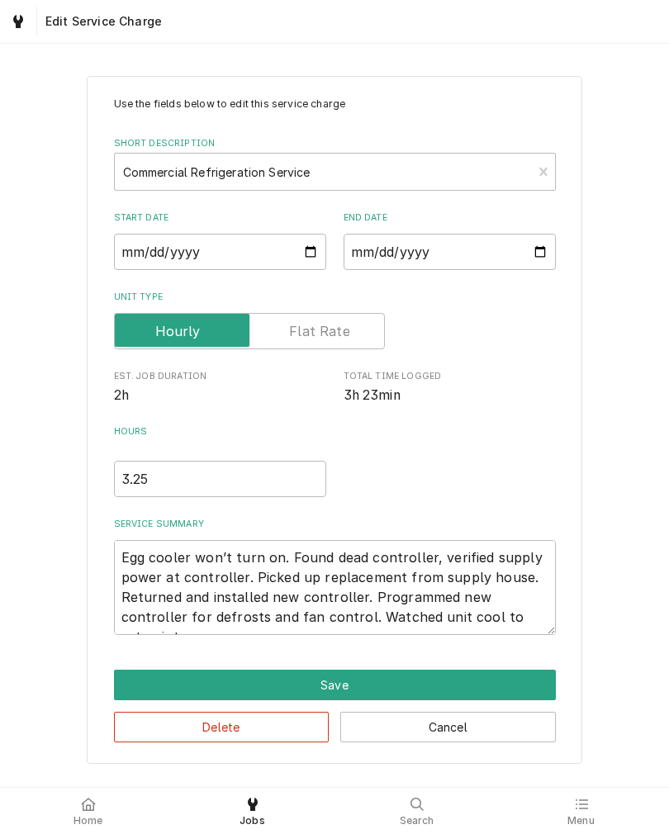
click at [116, 675] on button "Save" at bounding box center [335, 685] width 442 height 31
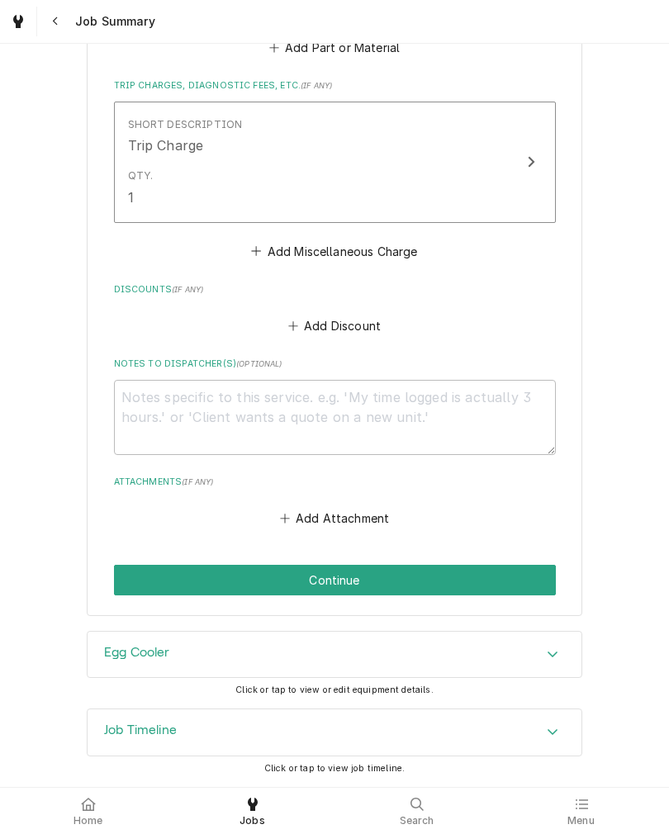
scroll to position [1175, 0]
click at [128, 571] on button "Continue" at bounding box center [335, 580] width 442 height 31
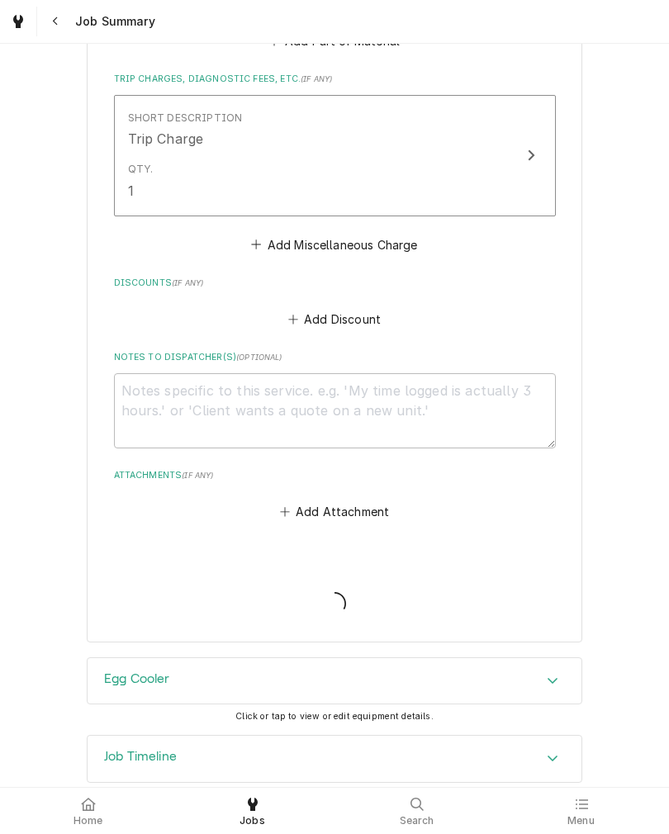
type textarea "x"
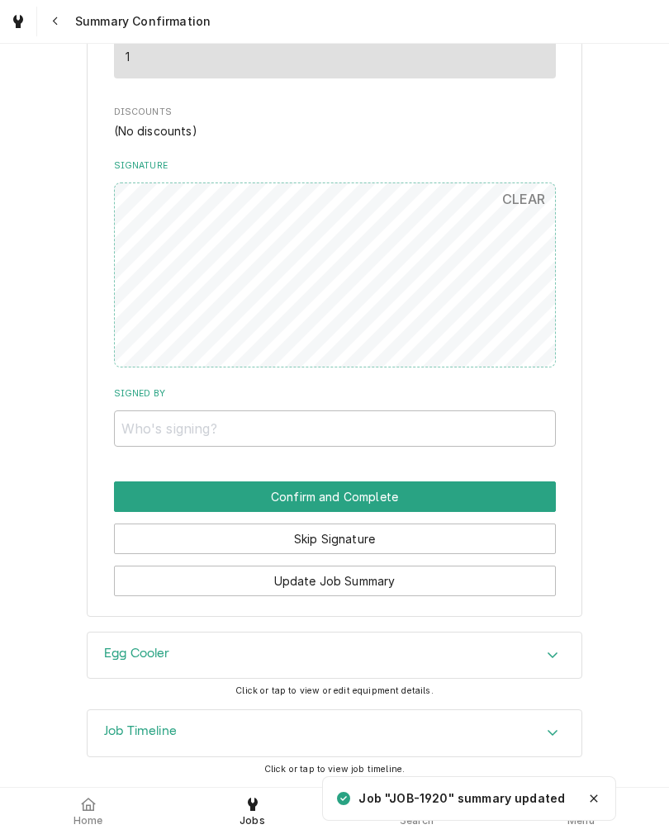
scroll to position [1094, 0]
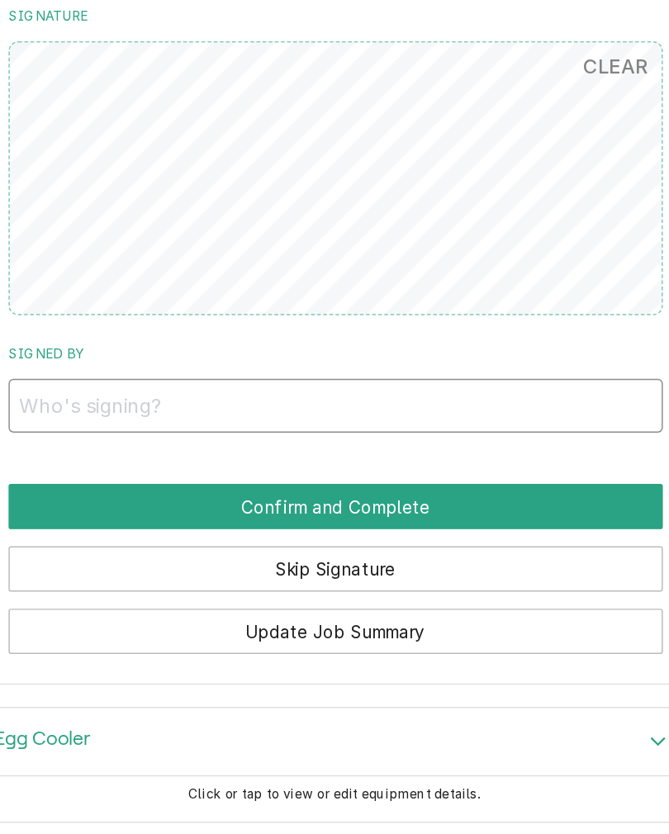
click at [337, 411] on input "Signed By" at bounding box center [335, 429] width 442 height 36
type input "Alester"
click at [323, 482] on button "Confirm and Complete" at bounding box center [335, 497] width 442 height 31
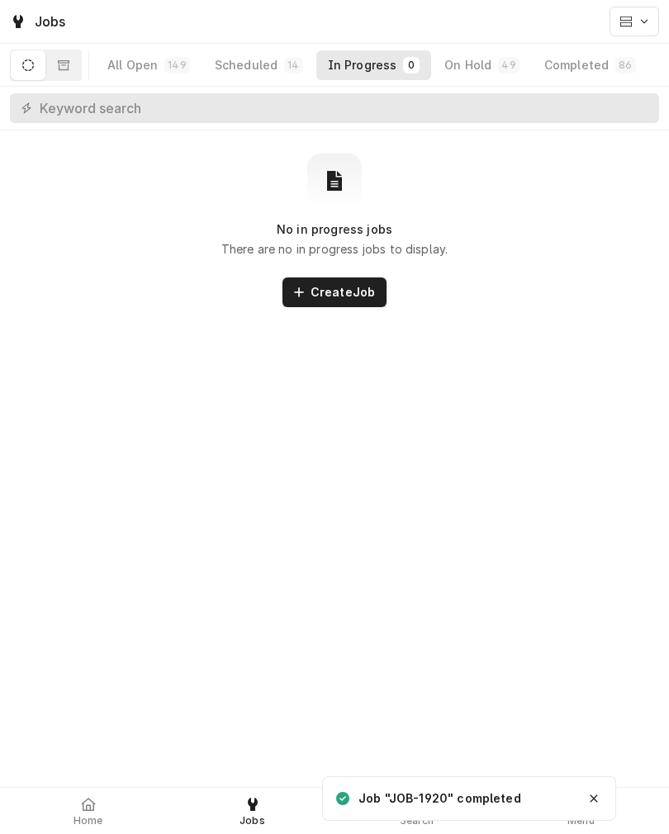
click at [96, 809] on div at bounding box center [88, 805] width 20 height 20
